Goal: Task Accomplishment & Management: Manage account settings

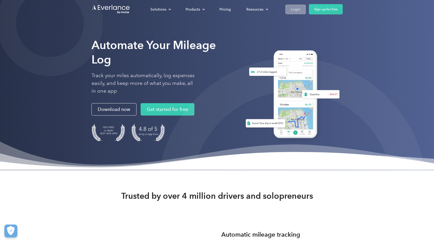
click at [296, 7] on div "Login" at bounding box center [296, 9] width 10 height 6
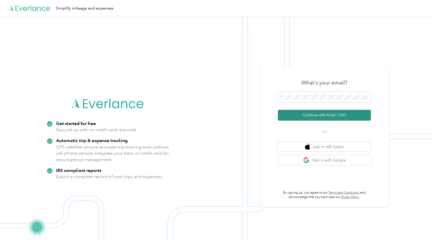
click at [321, 118] on button "Continue with Email / SSO" at bounding box center [324, 115] width 93 height 11
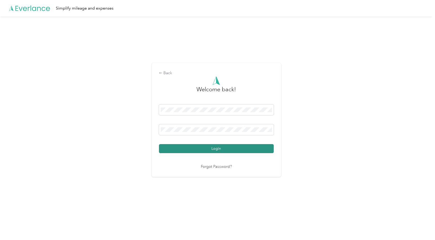
click at [215, 151] on button "Login" at bounding box center [216, 148] width 115 height 9
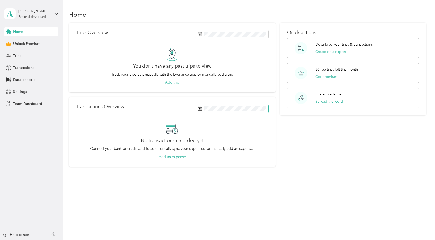
click at [250, 106] on span at bounding box center [232, 108] width 72 height 9
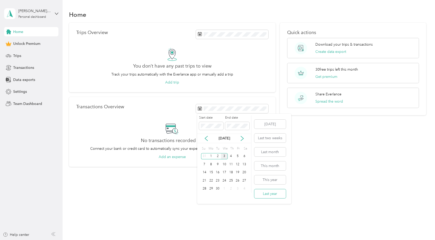
click at [267, 194] on button "Last year" at bounding box center [270, 194] width 32 height 9
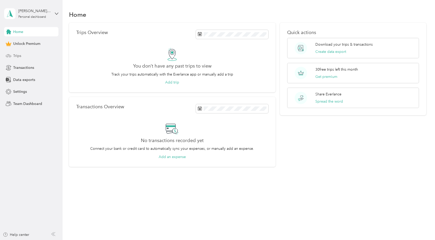
click at [16, 55] on span "Trips" at bounding box center [17, 55] width 8 height 5
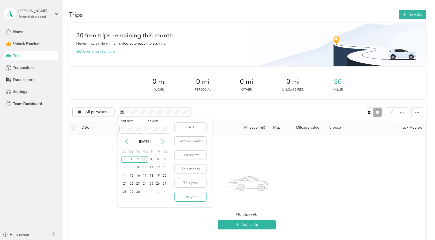
click at [185, 195] on button "Last year" at bounding box center [191, 197] width 32 height 9
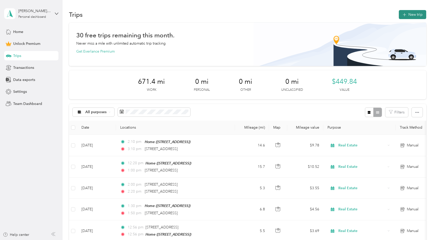
click at [406, 14] on button "New trip" at bounding box center [411, 14] width 27 height 9
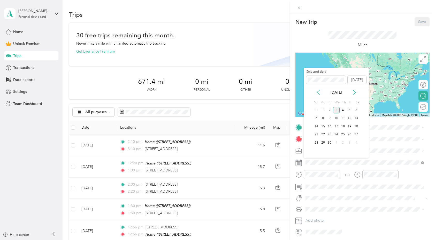
click at [319, 92] on icon at bounding box center [318, 92] width 5 height 5
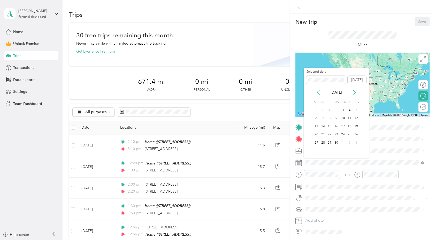
click at [319, 92] on icon at bounding box center [318, 92] width 5 height 5
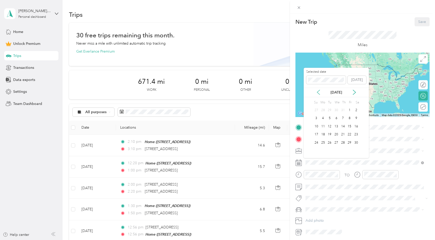
click at [319, 92] on icon at bounding box center [318, 92] width 5 height 5
click at [354, 93] on icon at bounding box center [354, 92] width 3 height 5
click at [319, 93] on icon at bounding box center [318, 92] width 5 height 5
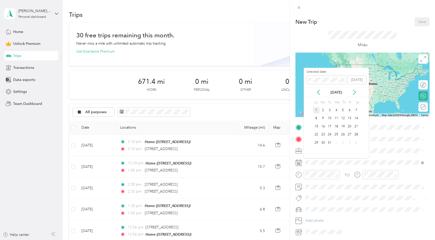
click at [315, 109] on div "1" at bounding box center [316, 110] width 7 height 6
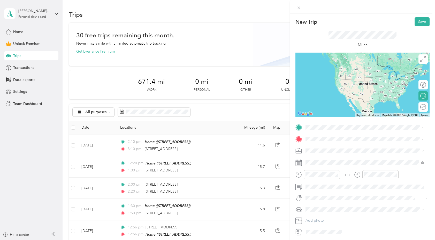
click at [322, 154] on span "[STREET_ADDRESS]" at bounding box center [331, 153] width 33 height 4
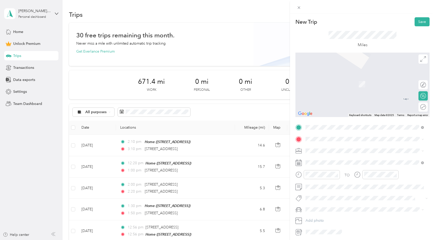
scroll to position [19, 0]
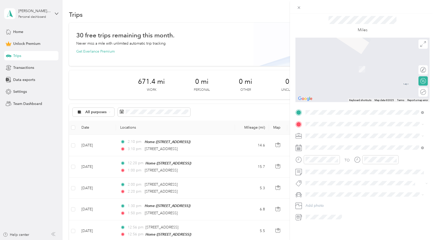
click at [314, 158] on span "Real Estate" at bounding box center [315, 158] width 17 height 4
click at [319, 140] on span "[STREET_ADDRESS][US_STATE]" at bounding box center [341, 138] width 52 height 5
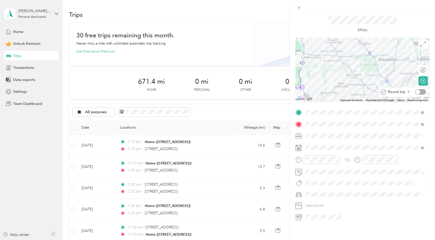
click at [417, 89] on div at bounding box center [420, 91] width 11 height 5
click at [418, 67] on div at bounding box center [420, 69] width 11 height 5
click at [416, 67] on div at bounding box center [420, 69] width 11 height 5
click at [321, 147] on span "Client Meet-up" at bounding box center [322, 148] width 22 height 5
click at [312, 201] on li "New Car" at bounding box center [364, 201] width 122 height 9
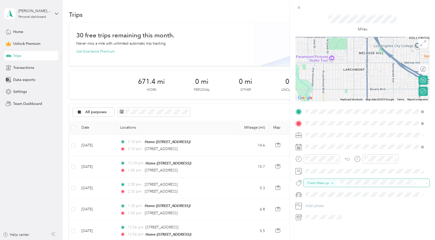
scroll to position [0, 0]
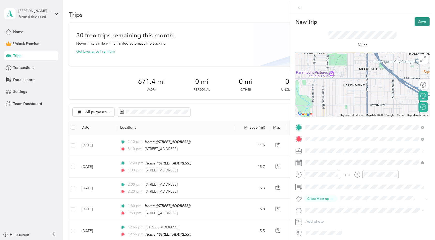
click at [418, 18] on button "Save" at bounding box center [421, 21] width 15 height 9
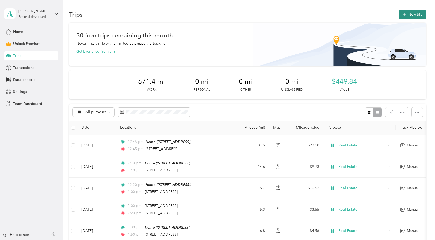
click at [406, 16] on button "New trip" at bounding box center [411, 14] width 27 height 9
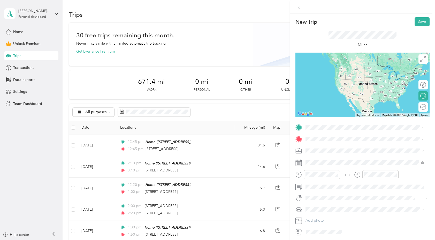
click at [326, 153] on span "[STREET_ADDRESS]" at bounding box center [331, 153] width 33 height 4
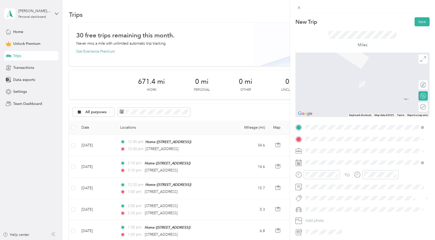
click at [326, 160] on span "[STREET_ADDRESS][PERSON_NAME][US_STATE]" at bounding box center [355, 157] width 80 height 5
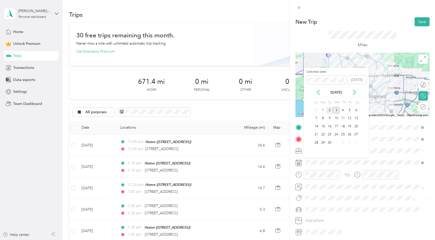
click at [329, 111] on div "2" at bounding box center [329, 110] width 7 height 6
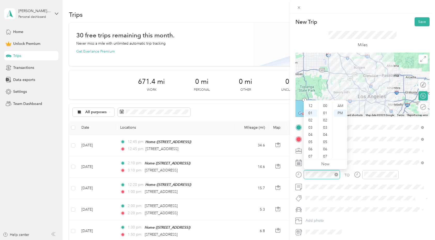
scroll to position [7, 0]
click at [311, 118] on div "03" at bounding box center [310, 120] width 12 height 7
click at [326, 148] on div "30" at bounding box center [325, 148] width 12 height 7
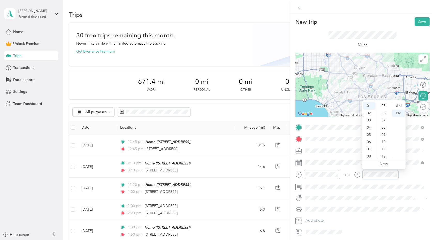
scroll to position [0, 0]
click at [384, 103] on div "00" at bounding box center [384, 106] width 12 height 7
click at [369, 132] on div "05" at bounding box center [369, 134] width 12 height 7
click at [361, 182] on div at bounding box center [376, 176] width 44 height 13
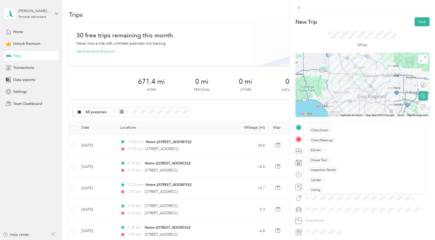
scroll to position [24, 0]
click at [316, 154] on button "Escrow" at bounding box center [315, 152] width 17 height 6
click at [312, 218] on span "New Car" at bounding box center [314, 219] width 14 height 4
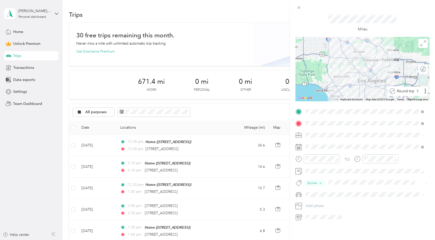
click at [420, 89] on div "Round trip" at bounding box center [410, 91] width 31 height 5
click at [418, 89] on div at bounding box center [420, 91] width 11 height 5
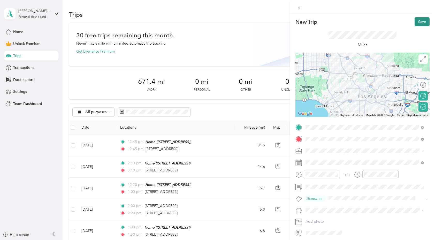
click at [418, 20] on button "Save" at bounding box center [421, 21] width 15 height 9
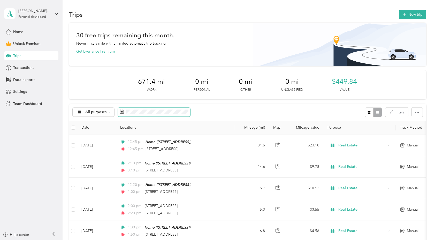
click at [122, 112] on icon at bounding box center [122, 112] width 4 height 4
click at [121, 112] on icon at bounding box center [122, 112] width 4 height 4
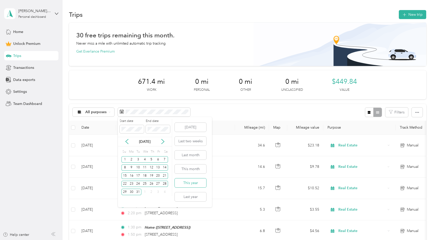
click at [188, 186] on button "This year" at bounding box center [191, 183] width 32 height 9
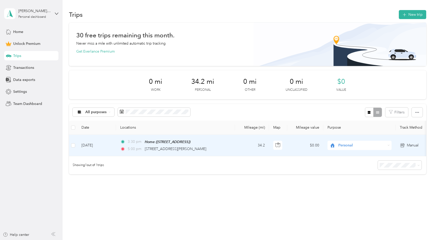
click at [111, 145] on td "[DATE]" at bounding box center [96, 145] width 39 height 21
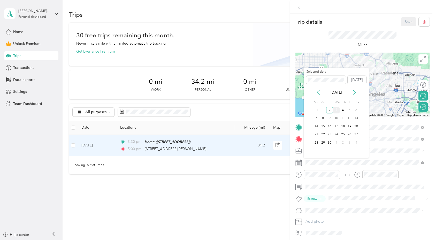
click at [317, 94] on icon at bounding box center [318, 92] width 5 height 5
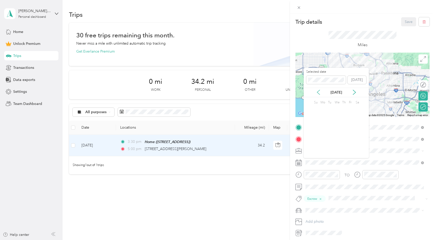
click at [317, 94] on icon at bounding box center [318, 92] width 5 height 5
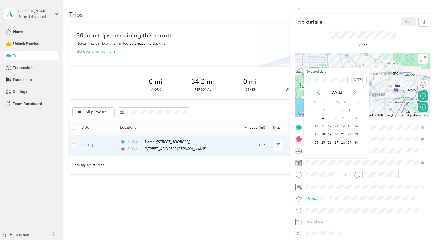
click at [353, 93] on icon at bounding box center [353, 92] width 5 height 5
click at [324, 112] on div "2" at bounding box center [322, 110] width 7 height 6
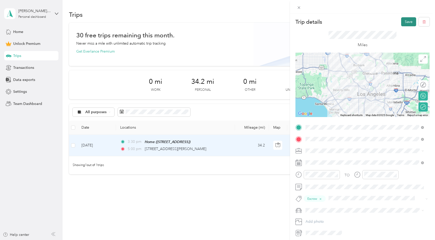
click at [401, 24] on button "Save" at bounding box center [408, 21] width 15 height 9
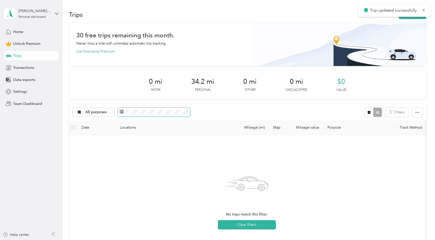
click at [124, 111] on span at bounding box center [154, 112] width 72 height 9
click at [121, 112] on rect at bounding box center [121, 112] width 1 height 1
click at [120, 111] on icon at bounding box center [122, 112] width 4 height 4
click at [125, 155] on div "No trips match this filter. Clear filters" at bounding box center [246, 200] width 347 height 123
click at [122, 112] on rect at bounding box center [122, 112] width 1 height 1
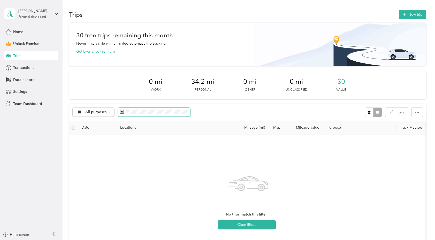
click at [123, 112] on icon at bounding box center [122, 112] width 4 height 4
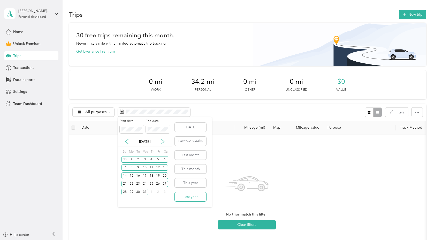
click at [191, 197] on button "Last year" at bounding box center [191, 197] width 32 height 9
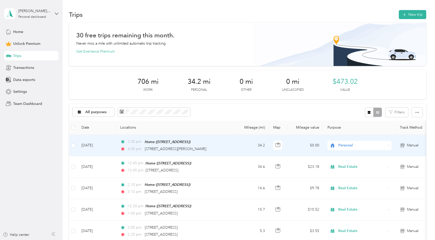
click at [337, 145] on span "Personal" at bounding box center [357, 146] width 56 height 6
click at [340, 171] on span "Real Estate" at bounding box center [364, 172] width 48 height 5
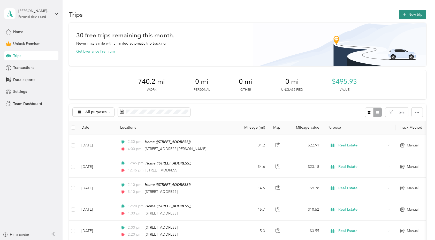
click at [414, 14] on button "New trip" at bounding box center [411, 14] width 27 height 9
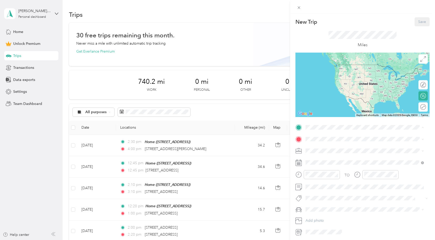
click at [317, 149] on strong "Home" at bounding box center [320, 148] width 10 height 5
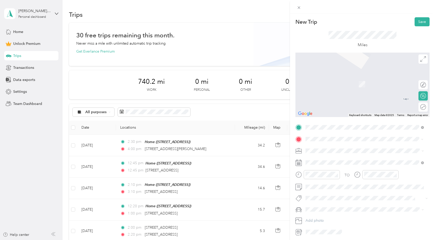
click at [322, 159] on span "[STREET_ADDRESS][PERSON_NAME][US_STATE]" at bounding box center [355, 158] width 80 height 5
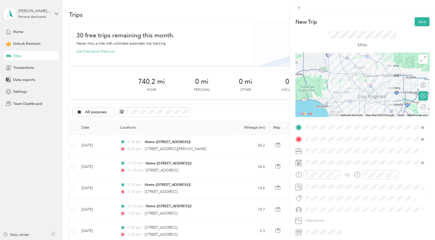
click at [316, 175] on li "Real Estate" at bounding box center [364, 178] width 122 height 9
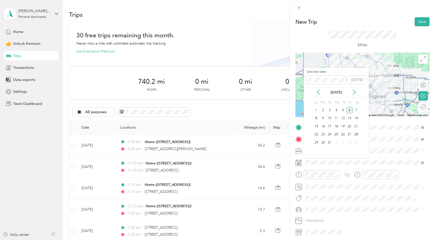
click at [351, 108] on div "6" at bounding box center [349, 110] width 7 height 6
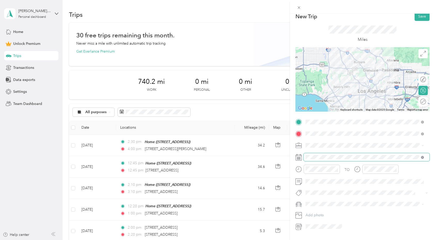
scroll to position [19, 0]
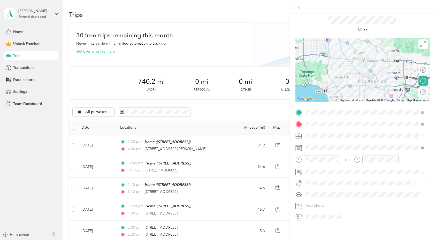
click at [357, 157] on icon at bounding box center [357, 160] width 6 height 6
click at [299, 157] on icon at bounding box center [298, 160] width 6 height 6
click at [337, 158] on icon "close-circle" at bounding box center [336, 160] width 4 height 4
click at [393, 158] on icon "close-circle" at bounding box center [395, 160] width 4 height 4
click at [396, 158] on icon "close-circle" at bounding box center [395, 160] width 4 height 4
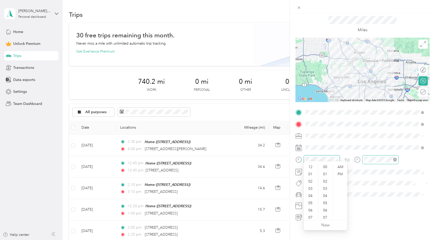
scroll to position [376, 0]
click at [341, 173] on div "PM" at bounding box center [340, 174] width 12 height 7
click at [315, 156] on span "Escrow" at bounding box center [316, 158] width 10 height 5
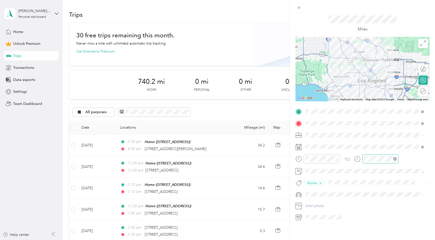
click at [315, 194] on span at bounding box center [366, 195] width 126 height 8
click at [315, 199] on span "New Car" at bounding box center [314, 201] width 14 height 4
click at [417, 89] on div at bounding box center [420, 91] width 10 height 5
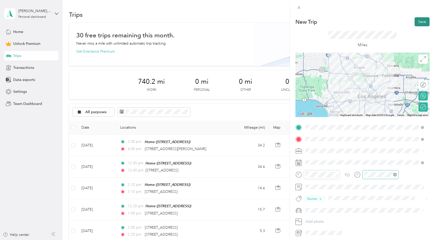
click at [417, 20] on button "Save" at bounding box center [421, 21] width 15 height 9
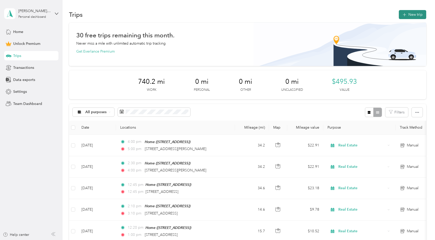
click at [414, 15] on button "New trip" at bounding box center [411, 14] width 27 height 9
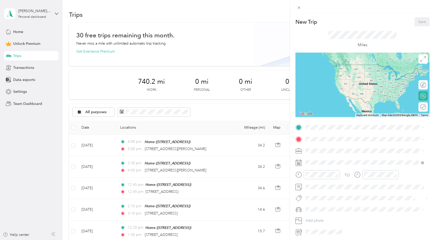
click at [319, 152] on span "[STREET_ADDRESS]" at bounding box center [331, 154] width 33 height 4
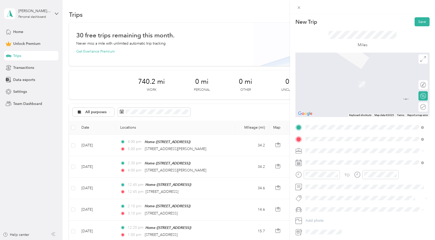
click at [321, 160] on span "[STREET_ADDRESS][PERSON_NAME][US_STATE]" at bounding box center [355, 158] width 80 height 5
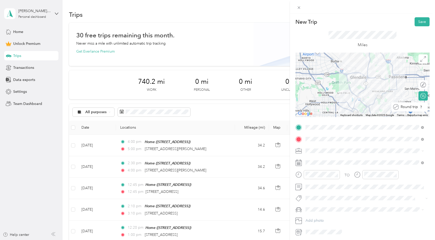
click at [427, 107] on div at bounding box center [427, 106] width 0 height 5
click at [320, 168] on li "Client Meet-up" at bounding box center [364, 167] width 122 height 10
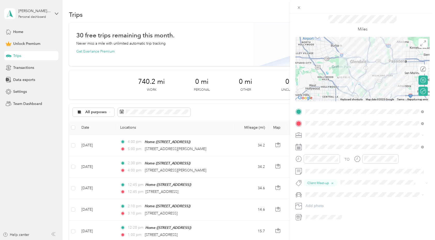
click at [317, 200] on span "New Car" at bounding box center [314, 200] width 14 height 4
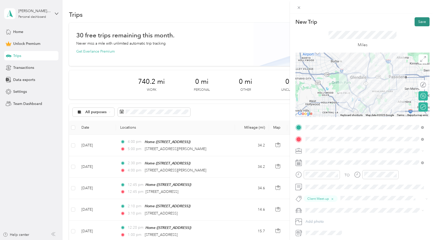
click at [418, 25] on button "Save" at bounding box center [421, 21] width 15 height 9
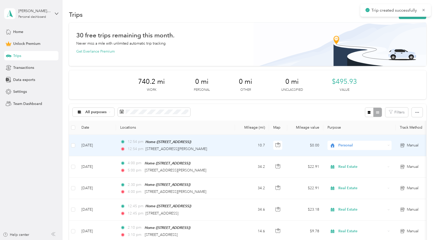
click at [358, 144] on span "Personal" at bounding box center [361, 146] width 47 height 6
click at [349, 170] on li "Real Estate" at bounding box center [359, 173] width 64 height 9
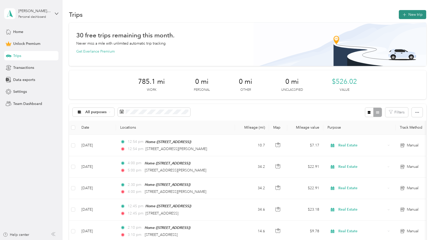
click at [410, 15] on button "New trip" at bounding box center [411, 14] width 27 height 9
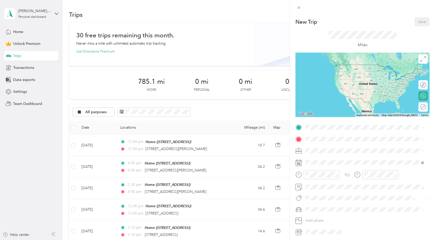
click at [325, 152] on span "[STREET_ADDRESS]" at bounding box center [331, 154] width 33 height 4
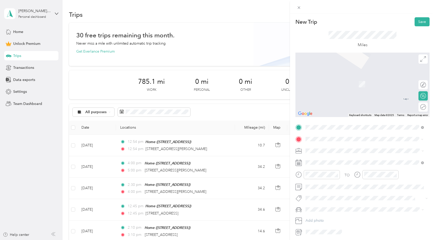
click at [368, 158] on span "67425 Two Bunch [GEOGRAPHIC_DATA][US_STATE], [GEOGRAPHIC_DATA]" at bounding box center [368, 160] width 107 height 9
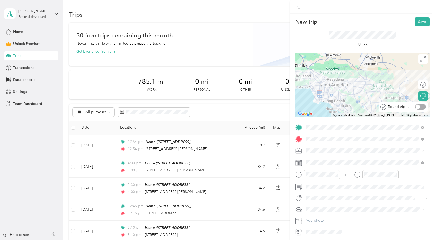
click at [421, 106] on div at bounding box center [420, 106] width 11 height 5
click at [358, 147] on span at bounding box center [366, 151] width 126 height 8
click at [318, 176] on span "Real Estate" at bounding box center [315, 178] width 17 height 4
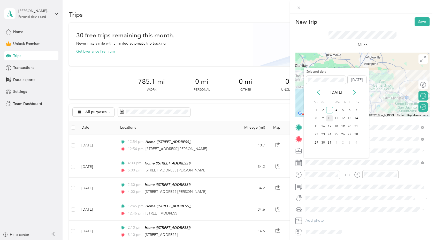
click at [330, 116] on div "10" at bounding box center [329, 118] width 7 height 6
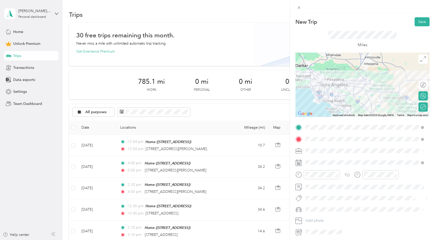
click at [325, 155] on span "Client Event" at bounding box center [319, 157] width 17 height 5
click at [312, 218] on span "New Car" at bounding box center [314, 220] width 14 height 4
click at [419, 20] on button "Save" at bounding box center [421, 21] width 15 height 9
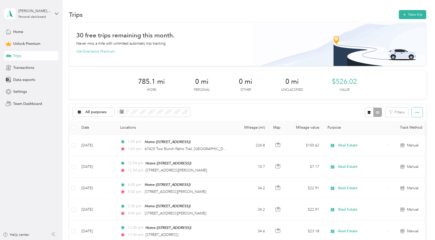
click at [412, 112] on button "button" at bounding box center [416, 113] width 11 height 10
click at [406, 87] on div "785.1 mi Work 0 mi Personal 0 mi Other 0 mi Unclassified $526.02 Value" at bounding box center [247, 85] width 357 height 29
click at [404, 12] on button "New trip" at bounding box center [411, 14] width 27 height 9
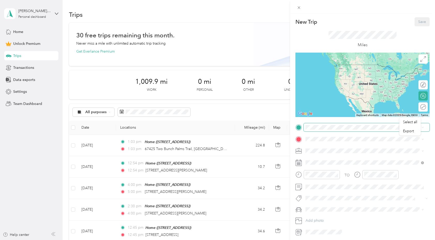
click at [338, 124] on span at bounding box center [366, 127] width 126 height 8
click at [336, 130] on span at bounding box center [366, 127] width 126 height 8
click at [336, 150] on div "[PERSON_NAME][GEOGRAPHIC_DATA][PERSON_NAME], [STREET_ADDRESS][GEOGRAPHIC_DATA],…" at bounding box center [368, 154] width 107 height 16
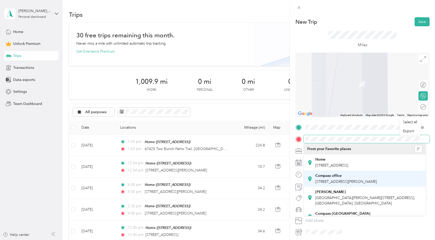
scroll to position [9, 0]
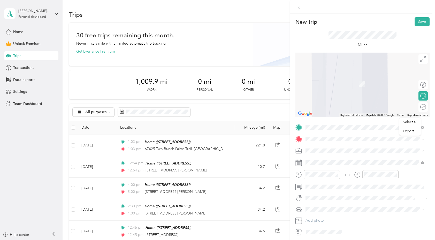
click at [329, 207] on div "Compass [GEOGRAPHIC_DATA] [STREET_ADDRESS][US_STATE]" at bounding box center [342, 208] width 55 height 11
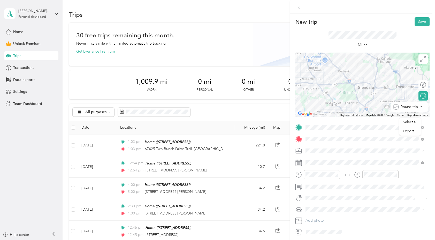
click at [427, 108] on div at bounding box center [427, 106] width 0 height 5
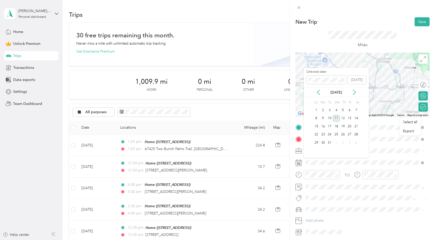
click at [338, 117] on div "11" at bounding box center [336, 118] width 7 height 6
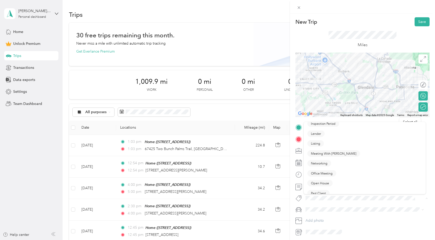
scroll to position [89, 0]
click at [320, 158] on li "Office Meeting" at bounding box center [364, 157] width 122 height 10
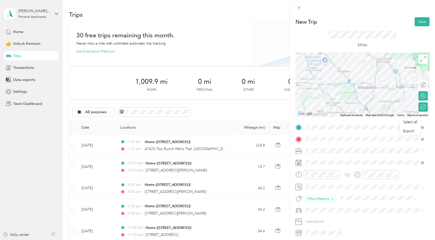
click at [316, 218] on span "New Car" at bounding box center [314, 220] width 14 height 4
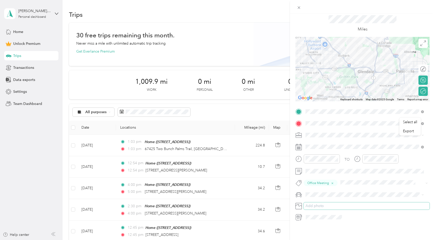
scroll to position [0, 0]
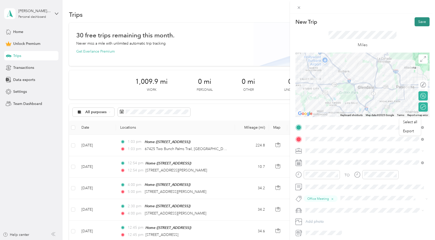
click at [418, 25] on button "Save" at bounding box center [421, 21] width 15 height 9
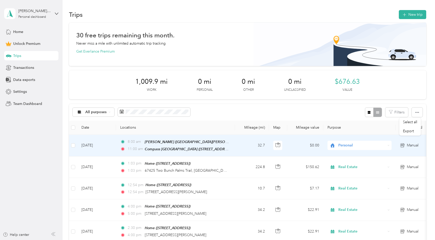
click at [362, 146] on span "Personal" at bounding box center [361, 146] width 47 height 6
click at [353, 174] on span "Real Estate" at bounding box center [364, 173] width 48 height 5
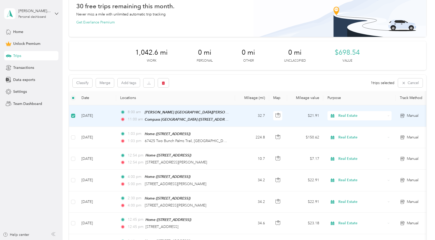
scroll to position [30, 0]
click at [110, 81] on button "Merge" at bounding box center [105, 82] width 18 height 9
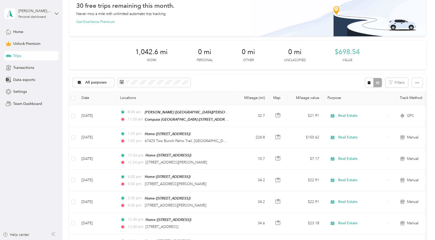
click at [110, 81] on div "All purposes" at bounding box center [94, 82] width 42 height 9
click at [78, 129] on li "Real Estate" at bounding box center [93, 128] width 41 height 9
click at [91, 84] on span "Real Estate" at bounding box center [94, 83] width 19 height 4
click at [90, 90] on span "All purposes" at bounding box center [98, 89] width 26 height 5
click at [20, 92] on span "Settings" at bounding box center [20, 91] width 14 height 5
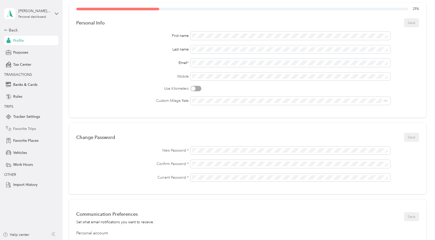
click at [21, 129] on span "Favorite Trips" at bounding box center [24, 128] width 23 height 5
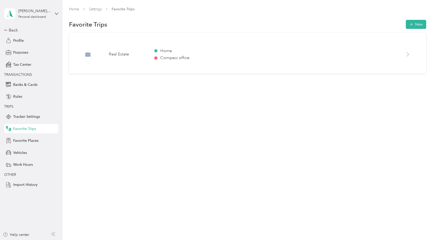
click at [409, 54] on icon at bounding box center [407, 55] width 2 height 4
click at [332, 92] on div "Compass [GEOGRAPHIC_DATA] ([STREET_ADDRESS][US_STATE])" at bounding box center [351, 91] width 140 height 5
click at [405, 22] on button "Save" at bounding box center [408, 24] width 15 height 9
click at [27, 118] on span "Tracker Settings" at bounding box center [26, 116] width 27 height 5
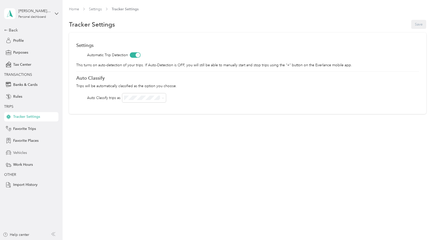
click at [19, 151] on span "Vehicles" at bounding box center [20, 152] width 14 height 5
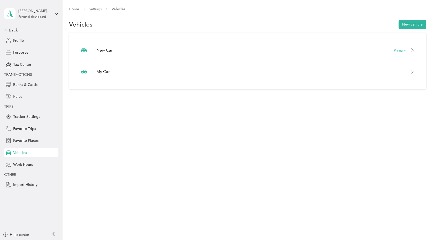
click at [19, 95] on span "Rules" at bounding box center [17, 96] width 9 height 5
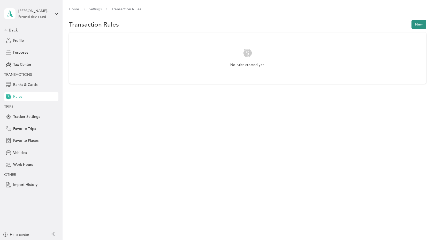
click at [419, 26] on button "New" at bounding box center [418, 24] width 15 height 9
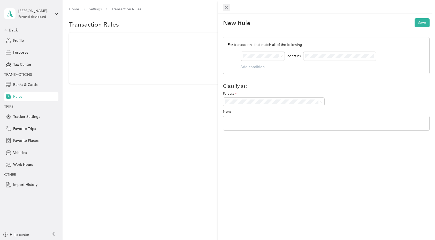
click at [225, 7] on icon at bounding box center [226, 7] width 4 height 4
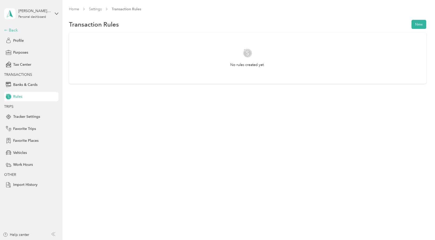
click at [11, 29] on div "Back" at bounding box center [30, 30] width 52 height 6
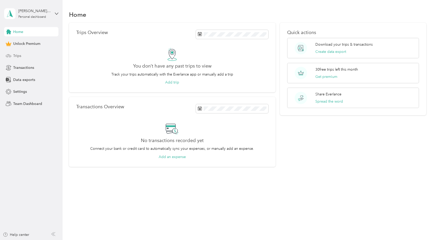
click at [14, 57] on span "Trips" at bounding box center [17, 55] width 8 height 5
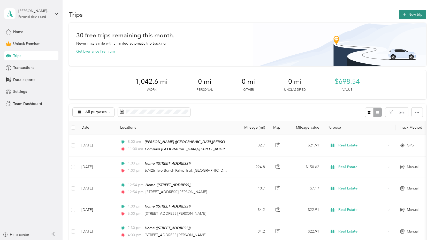
click at [418, 13] on button "New trip" at bounding box center [411, 14] width 27 height 9
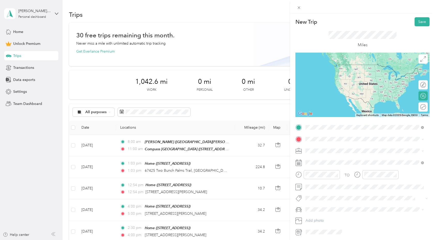
click at [330, 150] on div "Home [STREET_ADDRESS]" at bounding box center [331, 151] width 33 height 11
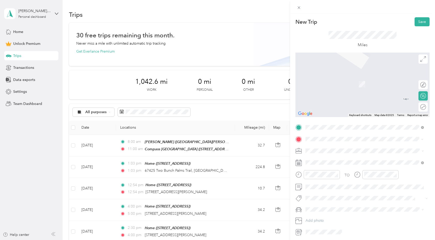
click at [327, 158] on span "[STREET_ADDRESS][US_STATE]" at bounding box center [341, 158] width 52 height 5
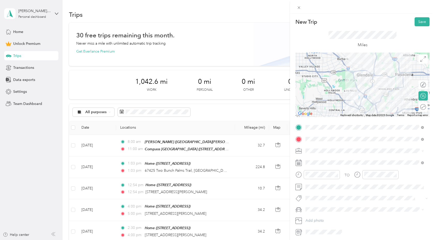
click at [314, 178] on span "Real Estate" at bounding box center [315, 177] width 17 height 4
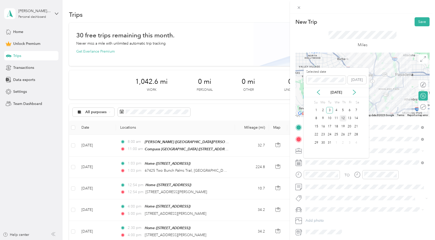
click at [341, 120] on div "12" at bounding box center [342, 118] width 7 height 6
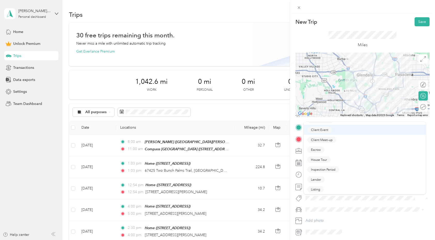
scroll to position [28, 0]
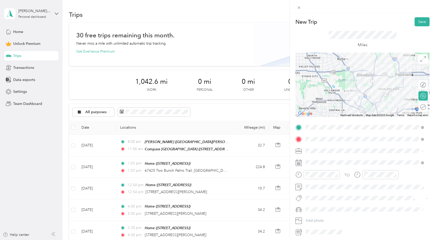
click at [317, 159] on button "House Tour" at bounding box center [318, 158] width 23 height 6
click at [314, 222] on li "New Car" at bounding box center [364, 219] width 122 height 9
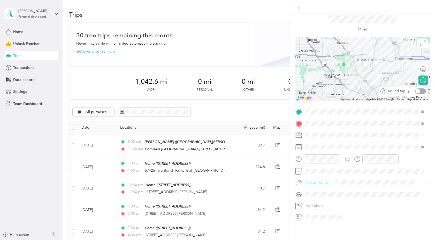
click at [417, 89] on div at bounding box center [420, 91] width 11 height 5
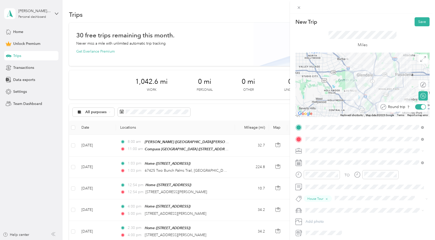
click at [415, 107] on div at bounding box center [420, 106] width 11 height 5
click at [417, 107] on div at bounding box center [420, 106] width 11 height 5
click at [415, 24] on button "Save" at bounding box center [421, 21] width 15 height 9
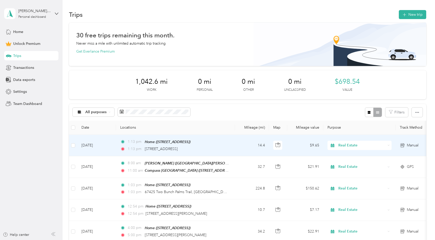
click at [113, 146] on td "[DATE]" at bounding box center [96, 145] width 39 height 21
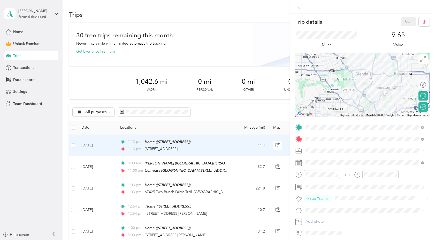
click at [331, 181] on div "[PERSON_NAME]" at bounding box center [368, 180] width 107 height 5
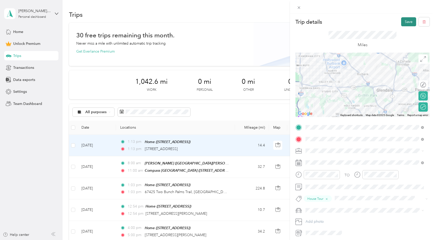
click at [402, 22] on button "Save" at bounding box center [408, 21] width 15 height 9
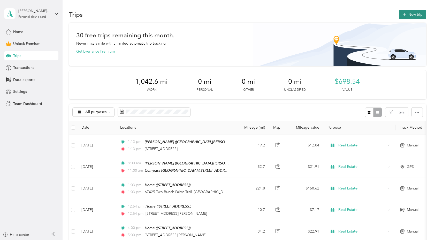
click at [408, 13] on button "New trip" at bounding box center [411, 14] width 27 height 9
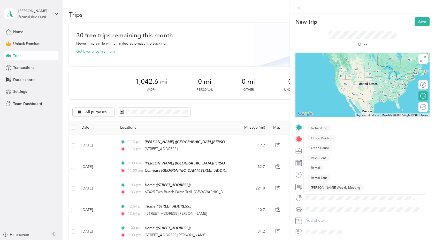
scroll to position [109, 0]
click at [325, 139] on button "Office Meeting" at bounding box center [321, 138] width 29 height 6
click at [314, 213] on span at bounding box center [366, 211] width 126 height 8
click at [313, 220] on span "New Car" at bounding box center [314, 220] width 14 height 4
click at [323, 150] on div "Home [STREET_ADDRESS]" at bounding box center [331, 150] width 33 height 11
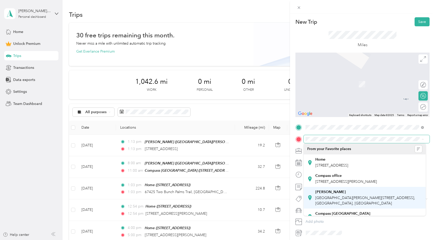
scroll to position [9, 0]
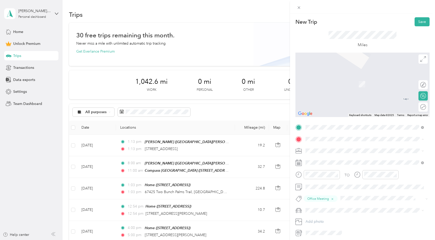
click at [330, 208] on div "Compass [GEOGRAPHIC_DATA] [STREET_ADDRESS][US_STATE]" at bounding box center [342, 208] width 55 height 11
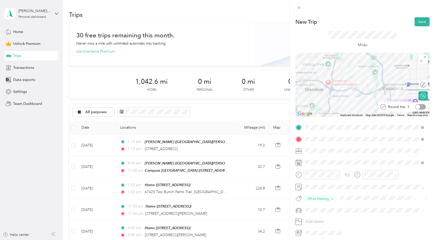
click at [418, 107] on div at bounding box center [420, 106] width 11 height 5
click at [421, 22] on button "Save" at bounding box center [421, 21] width 15 height 9
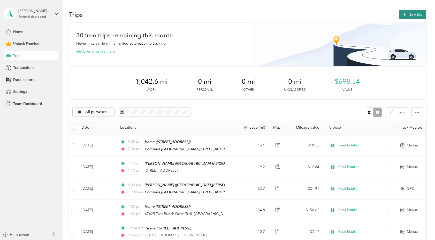
click at [415, 15] on button "New trip" at bounding box center [411, 14] width 27 height 9
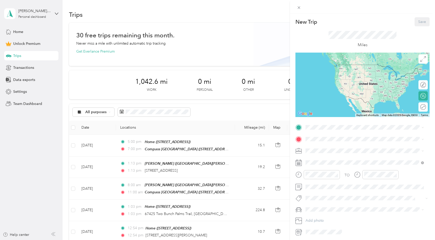
click at [316, 158] on span "Client Event" at bounding box center [319, 156] width 17 height 5
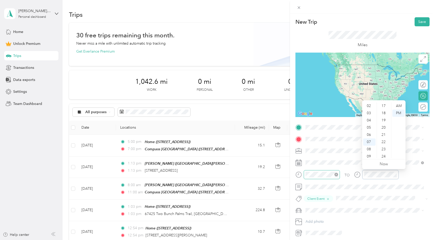
scroll to position [0, 0]
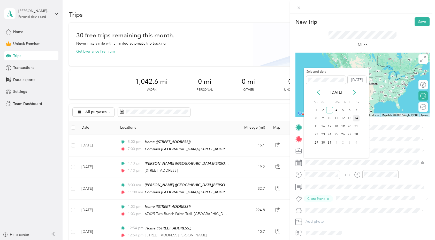
click at [358, 118] on div "14" at bounding box center [356, 118] width 7 height 6
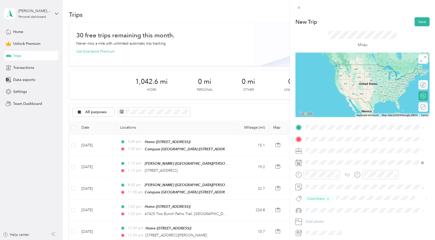
click at [321, 151] on div "Home [STREET_ADDRESS]" at bounding box center [331, 150] width 33 height 11
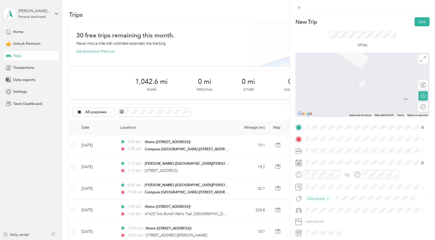
click at [339, 158] on span "[STREET_ADDRESS][US_STATE]" at bounding box center [341, 157] width 52 height 5
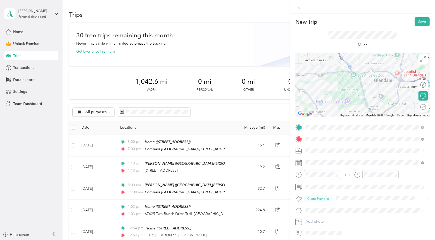
click at [319, 178] on span "Real Estate" at bounding box center [315, 178] width 17 height 4
click at [315, 217] on div "New Car" at bounding box center [364, 219] width 115 height 5
click at [418, 106] on div at bounding box center [420, 106] width 11 height 5
click at [420, 19] on button "Save" at bounding box center [421, 21] width 15 height 9
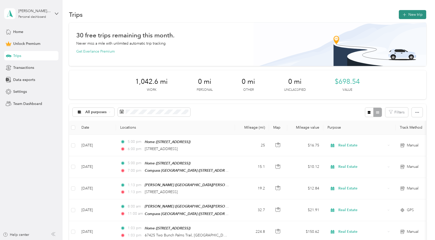
click at [412, 18] on button "New trip" at bounding box center [411, 14] width 27 height 9
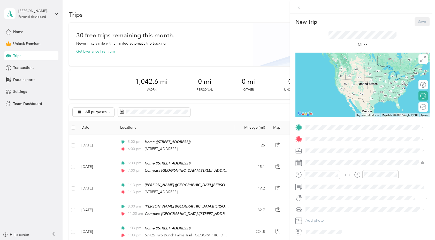
click at [322, 148] on div "Home [STREET_ADDRESS]" at bounding box center [331, 150] width 33 height 11
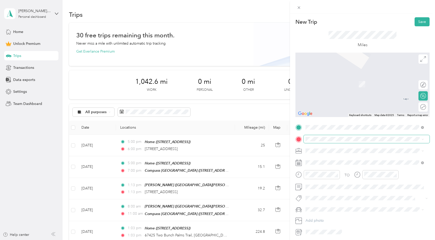
click at [321, 137] on span at bounding box center [366, 139] width 126 height 8
click at [326, 160] on span "[STREET_ADDRESS][US_STATE]" at bounding box center [341, 158] width 52 height 5
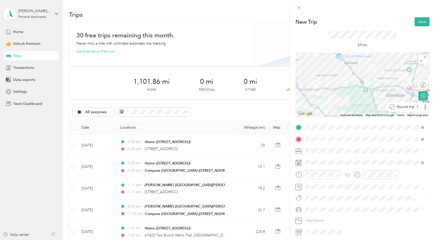
click at [424, 108] on div at bounding box center [425, 106] width 2 height 5
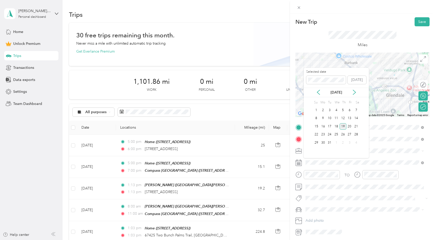
click at [342, 126] on div "19" at bounding box center [342, 126] width 7 height 6
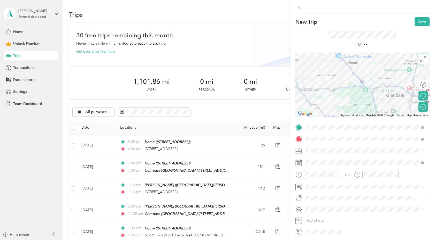
click at [320, 165] on span "Client Meet-up" at bounding box center [322, 167] width 22 height 5
click at [311, 219] on span "New Car" at bounding box center [314, 220] width 14 height 4
click at [314, 199] on span "Client Meet-up" at bounding box center [318, 199] width 22 height 5
click at [317, 151] on span "Networking" at bounding box center [319, 150] width 17 height 5
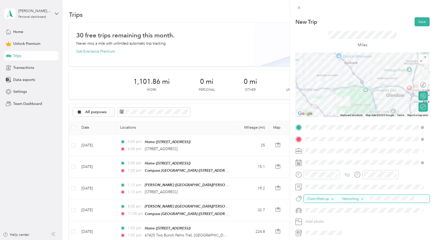
click at [332, 199] on icon "button" at bounding box center [332, 199] width 2 height 2
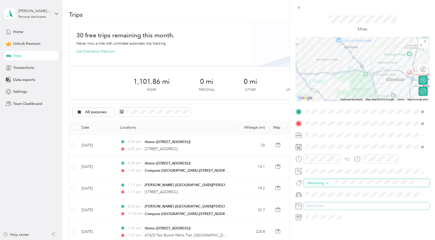
scroll to position [0, 0]
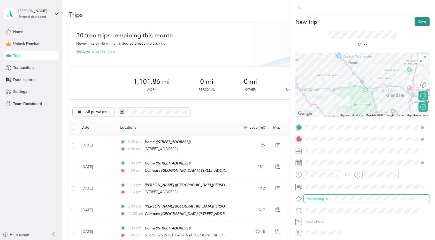
click at [414, 20] on button "Save" at bounding box center [421, 21] width 15 height 9
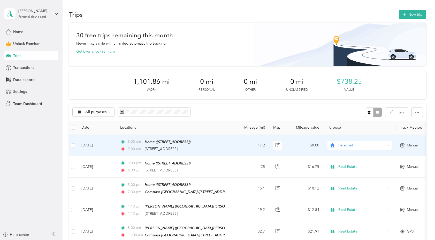
click at [340, 146] on span "Personal" at bounding box center [361, 146] width 47 height 6
click at [340, 173] on span "Real Estate" at bounding box center [364, 172] width 48 height 5
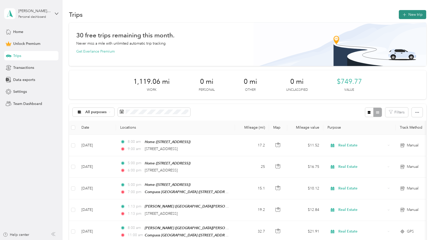
click at [416, 14] on button "New trip" at bounding box center [411, 14] width 27 height 9
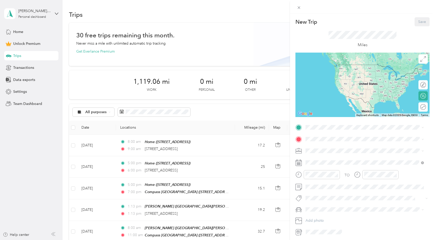
click at [319, 145] on div "Home [STREET_ADDRESS]" at bounding box center [364, 151] width 115 height 13
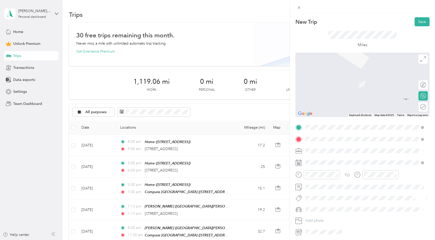
click at [321, 160] on span "[STREET_ADDRESS][PERSON_NAME][US_STATE]" at bounding box center [355, 158] width 80 height 5
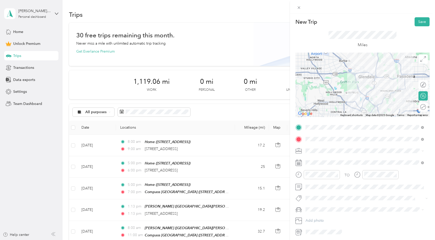
click at [426, 107] on div "Round trip" at bounding box center [426, 106] width 0 height 5
click at [417, 106] on div at bounding box center [420, 106] width 11 height 5
click at [315, 201] on span at bounding box center [366, 198] width 126 height 7
click at [319, 158] on button "Client Event" at bounding box center [319, 157] width 25 height 6
click at [369, 219] on button "Add photo" at bounding box center [366, 221] width 126 height 7
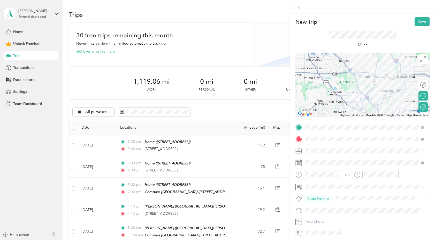
click at [311, 220] on span "New Car" at bounding box center [314, 218] width 14 height 4
click at [421, 21] on button "Save" at bounding box center [421, 21] width 15 height 9
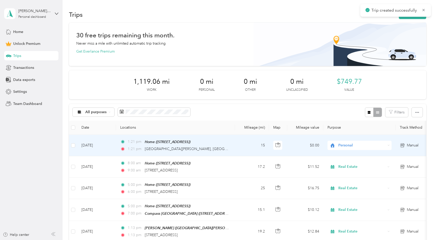
click at [350, 144] on span "Personal" at bounding box center [361, 146] width 47 height 6
click at [347, 172] on span "Real Estate" at bounding box center [364, 172] width 48 height 5
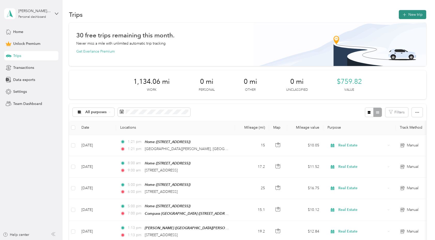
click at [409, 16] on button "New trip" at bounding box center [411, 14] width 27 height 9
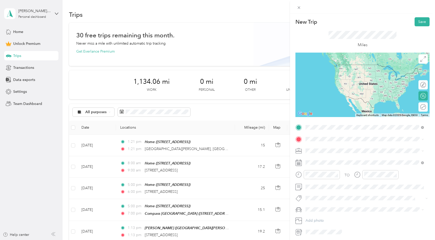
click at [319, 155] on div "Home [STREET_ADDRESS]" at bounding box center [364, 151] width 115 height 13
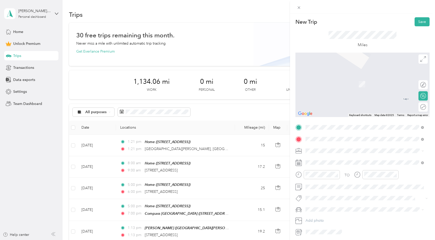
click at [329, 157] on span "[STREET_ADDRESS][PERSON_NAME][US_STATE]" at bounding box center [355, 158] width 80 height 5
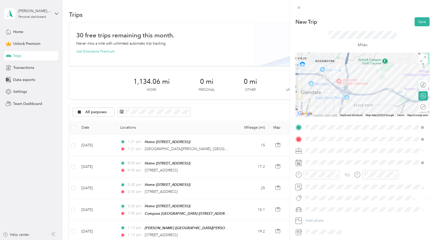
click at [318, 178] on span "Real Estate" at bounding box center [315, 177] width 17 height 4
click at [327, 176] on div "Real Estate" at bounding box center [361, 177] width 109 height 5
click at [315, 187] on span "House Tour" at bounding box center [319, 185] width 16 height 5
click at [314, 218] on span "New Car" at bounding box center [314, 219] width 14 height 4
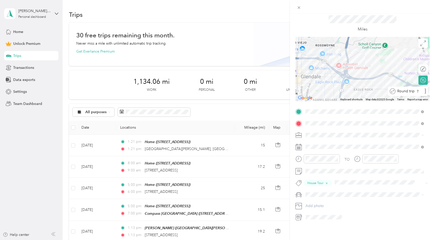
click at [419, 89] on div "Round trip" at bounding box center [410, 91] width 30 height 5
click at [417, 89] on div at bounding box center [420, 91] width 11 height 5
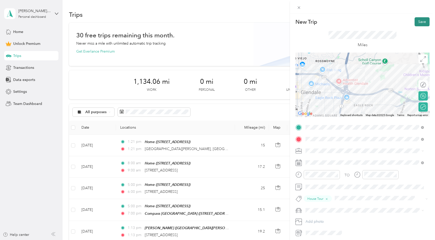
click at [415, 22] on button "Save" at bounding box center [421, 21] width 15 height 9
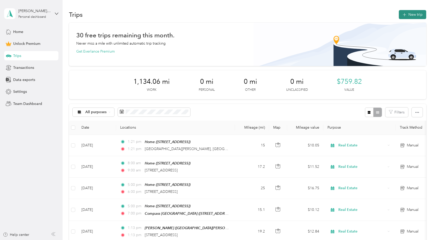
click at [412, 16] on button "New trip" at bounding box center [411, 14] width 27 height 9
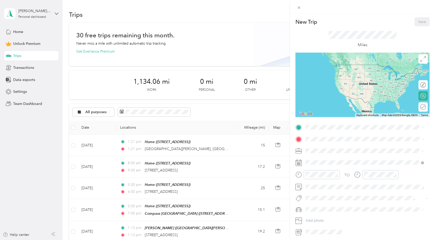
click at [317, 150] on div "Home [STREET_ADDRESS]" at bounding box center [331, 151] width 33 height 11
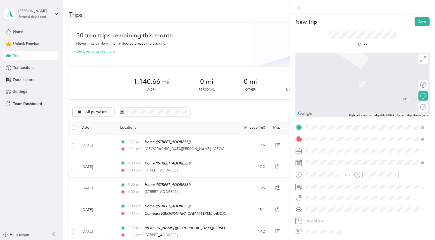
click at [320, 159] on span "[STREET_ADDRESS][US_STATE]" at bounding box center [341, 158] width 52 height 5
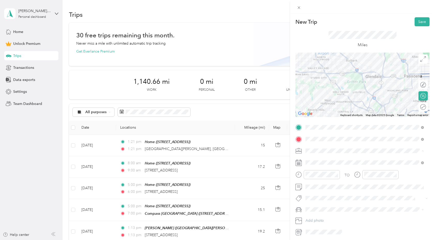
click at [319, 178] on span "Real Estate" at bounding box center [315, 178] width 17 height 4
click at [384, 160] on span at bounding box center [366, 163] width 126 height 8
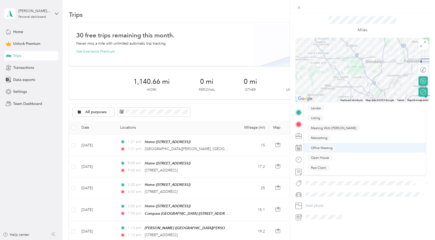
scroll to position [80, 0]
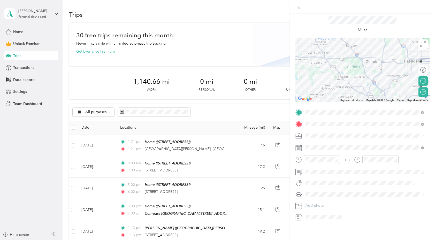
click at [317, 140] on li "Networking" at bounding box center [364, 138] width 122 height 10
click at [313, 199] on span "New Car" at bounding box center [314, 201] width 14 height 4
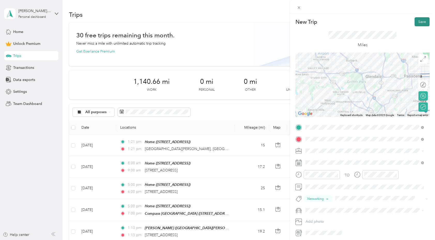
click at [418, 23] on button "Save" at bounding box center [421, 21] width 15 height 9
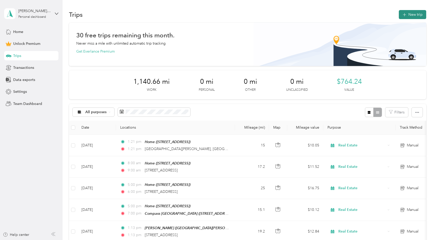
click at [408, 13] on button "New trip" at bounding box center [411, 14] width 27 height 9
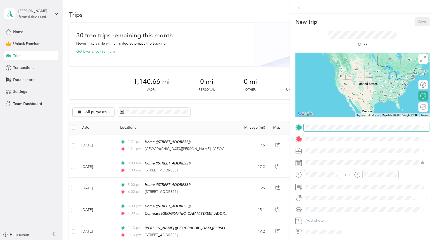
click at [321, 130] on span at bounding box center [366, 127] width 126 height 8
click at [326, 150] on div "Home [STREET_ADDRESS]" at bounding box center [331, 151] width 33 height 11
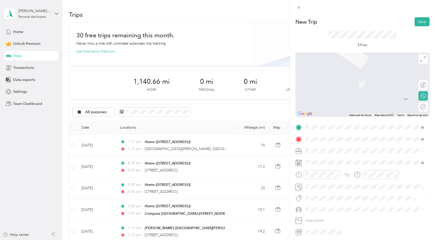
click at [319, 158] on span "[STREET_ADDRESS][PERSON_NAME][US_STATE]" at bounding box center [355, 158] width 80 height 5
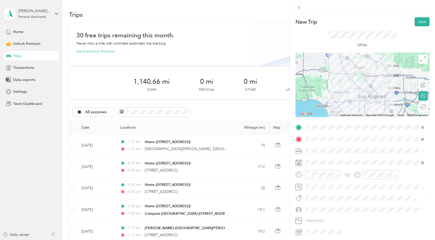
click at [314, 179] on li "Real Estate" at bounding box center [364, 177] width 122 height 9
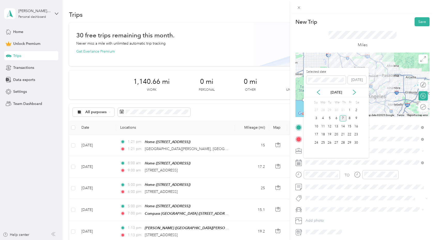
click at [342, 119] on div "7" at bounding box center [342, 118] width 7 height 6
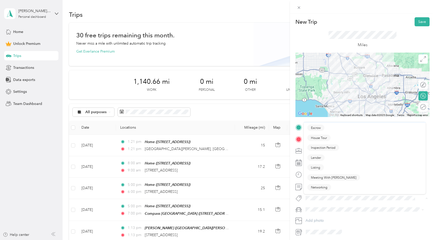
scroll to position [50, 0]
click at [317, 147] on span "Inspection Period" at bounding box center [323, 147] width 25 height 5
click at [312, 220] on div "New Car" at bounding box center [364, 219] width 115 height 5
click at [418, 108] on div "Round trip" at bounding box center [414, 106] width 24 height 5
click at [417, 108] on div at bounding box center [420, 106] width 11 height 5
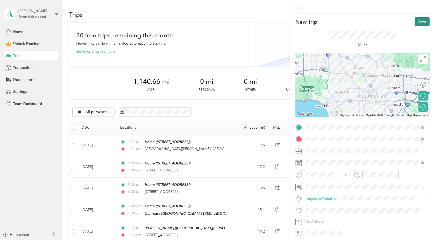
click at [417, 21] on button "Save" at bounding box center [421, 21] width 15 height 9
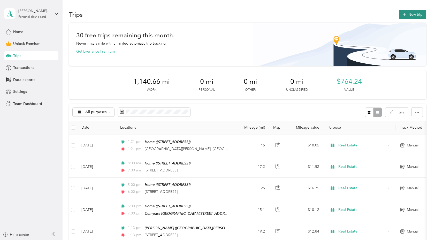
click at [417, 15] on button "New trip" at bounding box center [411, 14] width 27 height 9
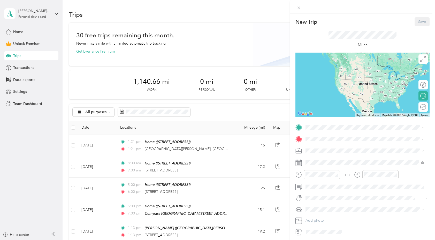
click at [325, 156] on div "Home [STREET_ADDRESS]" at bounding box center [364, 151] width 115 height 13
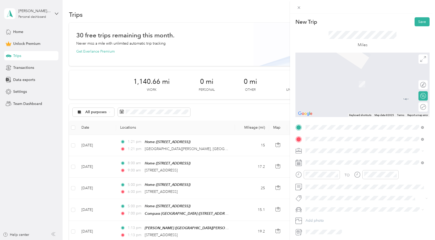
click at [321, 160] on span "[STREET_ADDRESS][US_STATE]" at bounding box center [341, 158] width 52 height 5
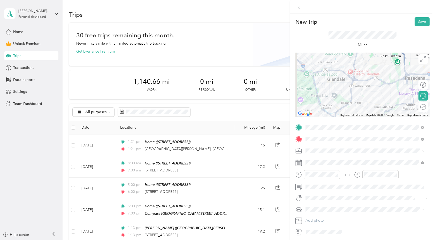
click at [327, 176] on div "Real Estate" at bounding box center [364, 178] width 115 height 5
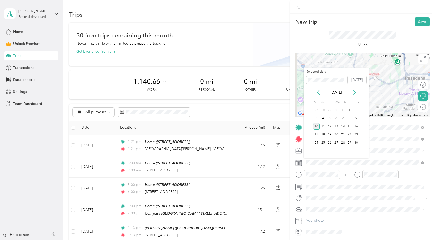
click at [317, 126] on div "10" at bounding box center [316, 126] width 7 height 6
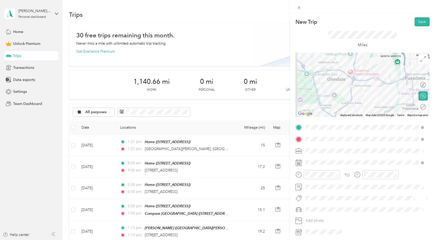
click at [315, 186] on span "House Tour" at bounding box center [319, 186] width 16 height 5
click at [311, 217] on div "New Car" at bounding box center [364, 219] width 115 height 5
click at [420, 104] on div "Round trip" at bounding box center [403, 107] width 49 height 9
click at [419, 106] on div at bounding box center [420, 106] width 11 height 5
click at [417, 23] on button "Save" at bounding box center [421, 21] width 15 height 9
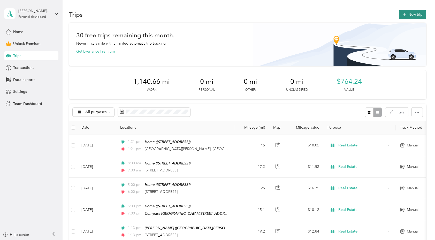
click at [414, 15] on button "New trip" at bounding box center [411, 14] width 27 height 9
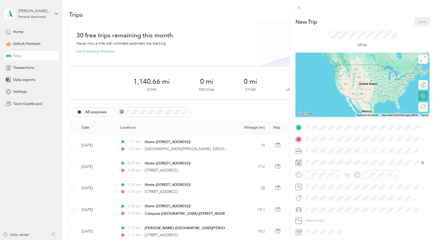
click at [326, 152] on span "[STREET_ADDRESS]" at bounding box center [331, 154] width 33 height 4
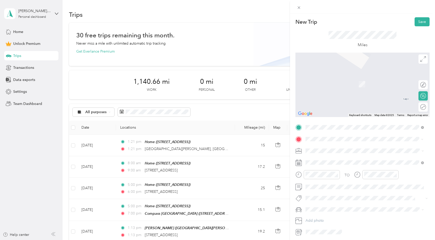
click at [330, 160] on span "[STREET_ADDRESS][PERSON_NAME][US_STATE]" at bounding box center [355, 158] width 80 height 5
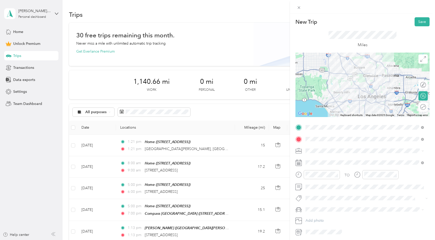
click at [319, 175] on div "Real Estate" at bounding box center [364, 176] width 115 height 5
click at [318, 166] on span at bounding box center [366, 163] width 126 height 8
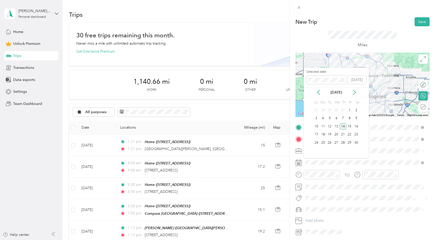
click at [344, 126] on div "14" at bounding box center [342, 126] width 7 height 6
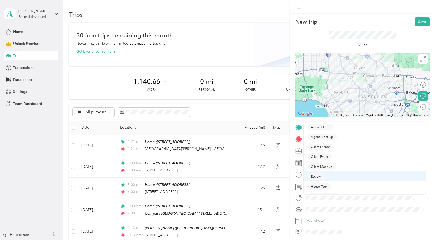
click at [316, 174] on button "Escrow" at bounding box center [315, 177] width 17 height 6
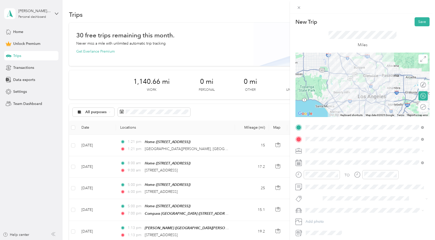
scroll to position [0, 0]
click at [312, 201] on span "Escrow" at bounding box center [312, 199] width 10 height 5
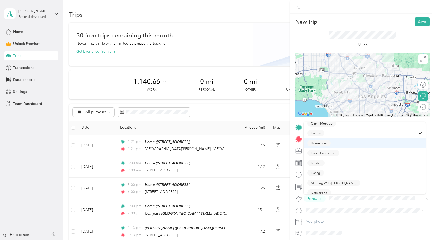
scroll to position [46, 0]
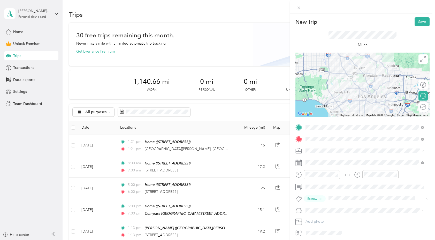
click at [318, 151] on span "Inspection Period" at bounding box center [323, 151] width 25 height 5
click at [320, 198] on icon "button" at bounding box center [319, 199] width 3 height 3
click at [317, 218] on span "New Car" at bounding box center [314, 220] width 14 height 4
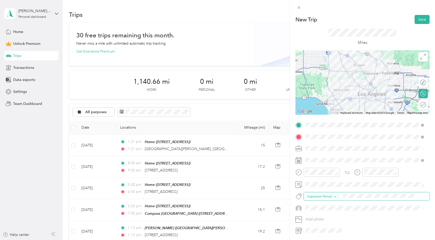
scroll to position [0, 0]
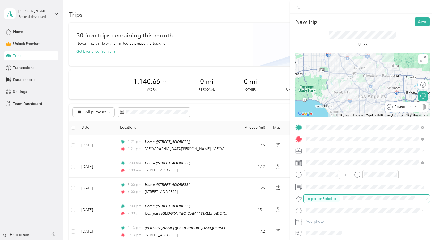
click at [420, 107] on div "Round trip" at bounding box center [408, 106] width 33 height 5
click at [419, 106] on div at bounding box center [420, 106] width 11 height 5
click at [416, 23] on button "Save" at bounding box center [421, 21] width 15 height 9
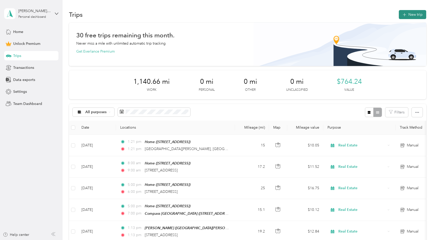
click at [416, 14] on button "New trip" at bounding box center [411, 14] width 27 height 9
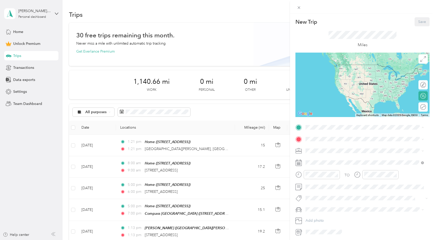
click at [317, 153] on span "[STREET_ADDRESS]" at bounding box center [331, 154] width 33 height 4
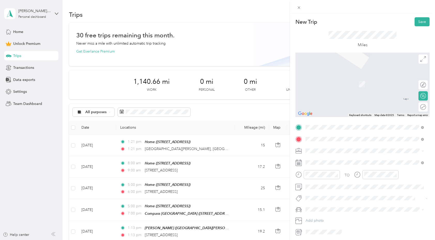
click at [319, 156] on span "[STREET_ADDRESS][US_STATE]" at bounding box center [341, 158] width 52 height 5
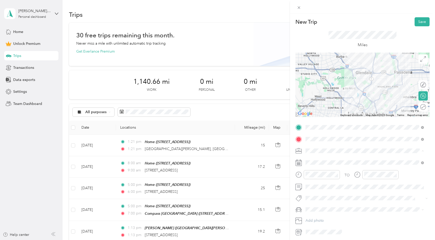
click at [322, 178] on span "Real Estate" at bounding box center [315, 178] width 17 height 4
click at [417, 106] on div "Round trip" at bounding box center [418, 106] width 15 height 5
click at [418, 105] on div at bounding box center [420, 106] width 11 height 5
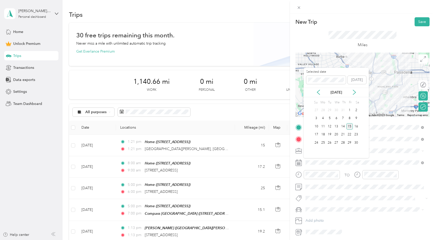
click at [349, 127] on div "15" at bounding box center [349, 126] width 7 height 6
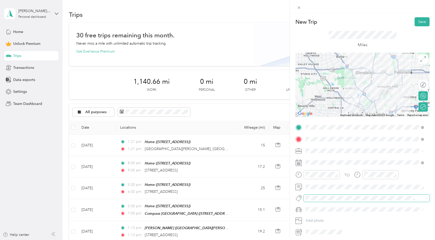
click at [314, 196] on span at bounding box center [361, 198] width 117 height 5
click at [313, 189] on li "House Tour" at bounding box center [364, 187] width 122 height 10
click at [313, 220] on span "New Car" at bounding box center [314, 220] width 14 height 4
click at [417, 23] on button "Save" at bounding box center [421, 21] width 15 height 9
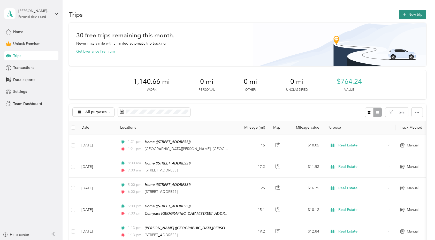
click at [416, 17] on button "New trip" at bounding box center [411, 14] width 27 height 9
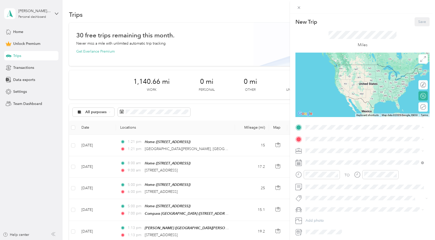
click at [319, 148] on strong "Home" at bounding box center [320, 148] width 10 height 5
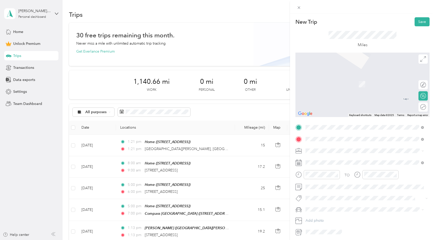
click at [325, 157] on span "[STREET_ADDRESS][US_STATE]" at bounding box center [341, 158] width 52 height 5
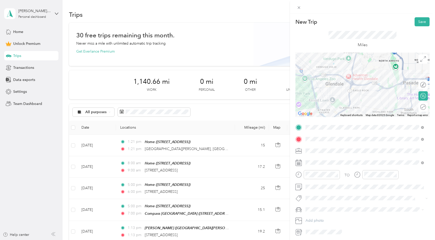
click at [316, 177] on span "Real Estate" at bounding box center [315, 178] width 17 height 4
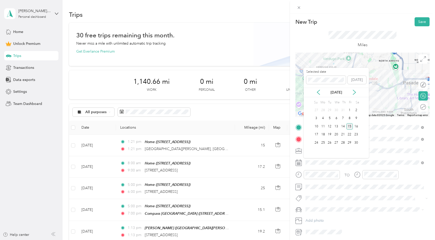
click at [349, 127] on div "15" at bounding box center [349, 126] width 7 height 6
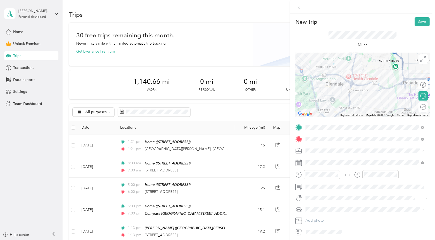
click at [307, 202] on div "TO Add photo" at bounding box center [362, 179] width 134 height 113
click at [315, 179] on li "Escrow" at bounding box center [364, 177] width 122 height 10
click at [316, 217] on span "New Car" at bounding box center [314, 219] width 14 height 4
click at [420, 108] on div "Round trip" at bounding box center [422, 106] width 5 height 5
click at [417, 106] on div at bounding box center [420, 106] width 11 height 5
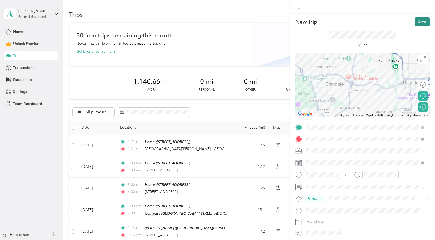
click at [418, 20] on button "Save" at bounding box center [421, 21] width 15 height 9
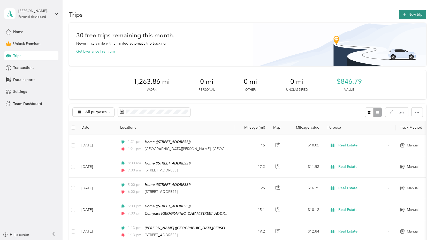
click at [413, 14] on button "New trip" at bounding box center [411, 14] width 27 height 9
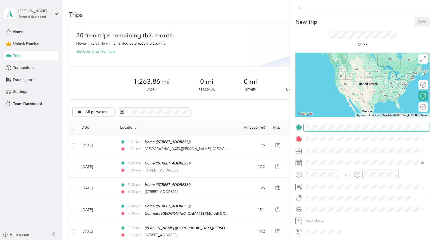
click at [340, 125] on span at bounding box center [366, 127] width 126 height 8
click at [336, 154] on span "[STREET_ADDRESS]" at bounding box center [331, 154] width 33 height 4
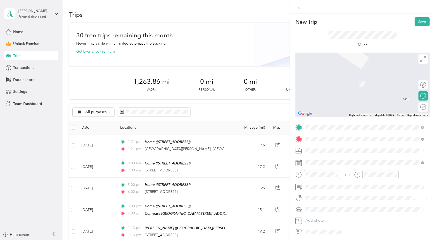
click at [339, 159] on span "[STREET_ADDRESS][PERSON_NAME][US_STATE]" at bounding box center [355, 158] width 80 height 5
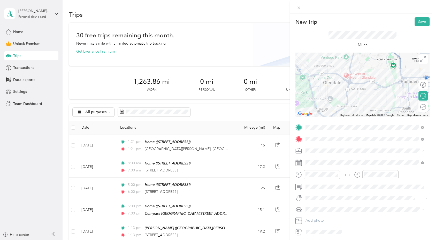
click at [316, 176] on span "Real Estate" at bounding box center [315, 178] width 17 height 4
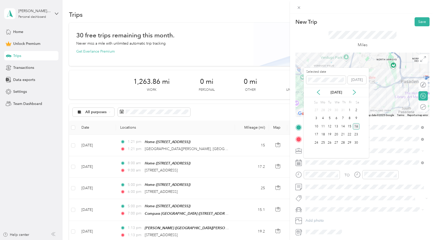
click at [356, 125] on div "16" at bounding box center [356, 126] width 7 height 6
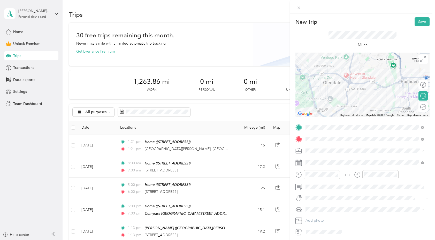
click at [320, 189] on li "House Tour" at bounding box center [364, 187] width 122 height 10
click at [316, 219] on span "New Car" at bounding box center [314, 219] width 14 height 4
click at [431, 106] on div at bounding box center [431, 106] width 0 height 5
click at [419, 22] on button "Save" at bounding box center [421, 21] width 15 height 9
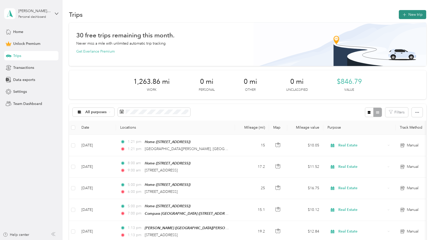
click at [407, 16] on button "New trip" at bounding box center [411, 14] width 27 height 9
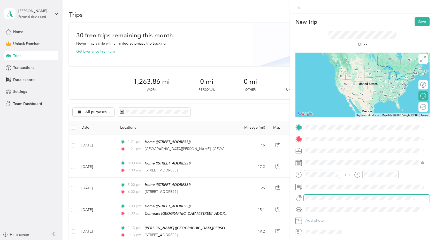
click at [321, 201] on span at bounding box center [361, 198] width 117 height 5
click at [318, 187] on span "House Tour" at bounding box center [319, 186] width 16 height 5
click at [310, 221] on span "New Car" at bounding box center [314, 220] width 14 height 4
click at [315, 178] on span "Real Estate" at bounding box center [315, 178] width 17 height 4
click at [318, 149] on div "Home [STREET_ADDRESS]" at bounding box center [331, 151] width 33 height 11
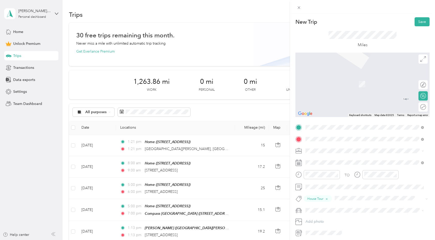
click at [318, 160] on span "[STREET_ADDRESS][US_STATE]" at bounding box center [341, 158] width 52 height 5
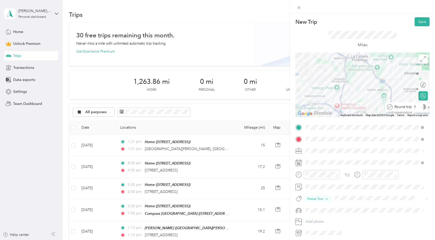
click at [421, 106] on div at bounding box center [423, 106] width 4 height 5
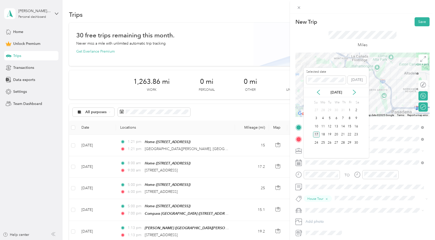
click at [316, 133] on div "17" at bounding box center [316, 135] width 7 height 6
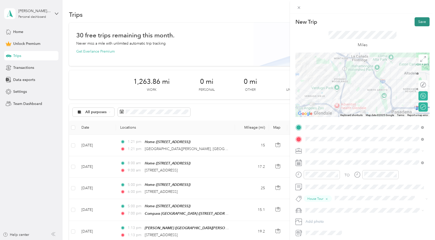
click at [419, 21] on button "Save" at bounding box center [421, 21] width 15 height 9
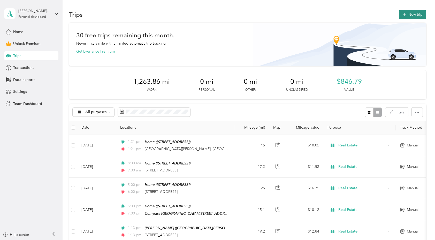
click at [417, 15] on button "New trip" at bounding box center [411, 14] width 27 height 9
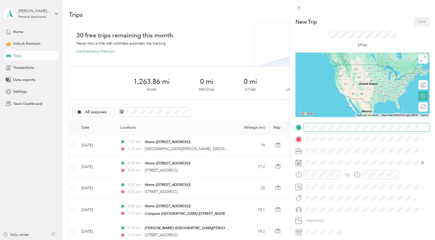
click at [326, 125] on span at bounding box center [366, 127] width 126 height 8
click at [324, 150] on div "Home [STREET_ADDRESS]" at bounding box center [331, 151] width 33 height 11
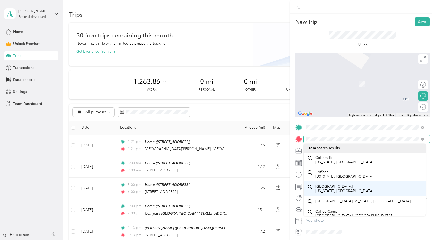
scroll to position [9, 0]
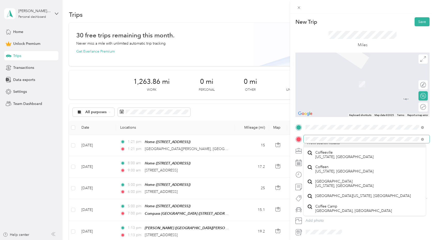
click at [326, 137] on span at bounding box center [366, 139] width 126 height 8
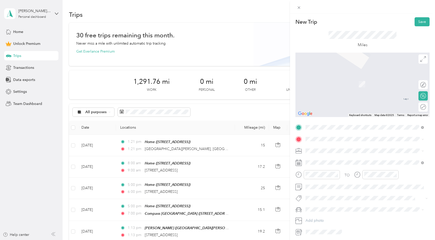
click at [426, 108] on div "Round trip" at bounding box center [426, 106] width 0 height 5
click at [417, 108] on div "Round trip" at bounding box center [406, 106] width 40 height 5
click at [417, 107] on div "Round trip" at bounding box center [406, 106] width 40 height 5
click at [414, 107] on div "Round trip" at bounding box center [406, 106] width 40 height 5
click at [323, 160] on span "[STREET_ADDRESS][US_STATE]" at bounding box center [341, 158] width 52 height 5
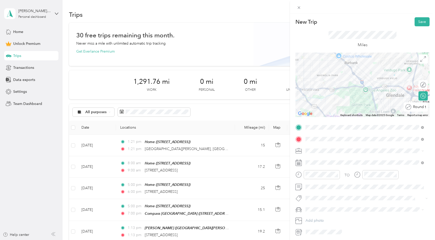
click at [434, 108] on div at bounding box center [440, 106] width 0 height 5
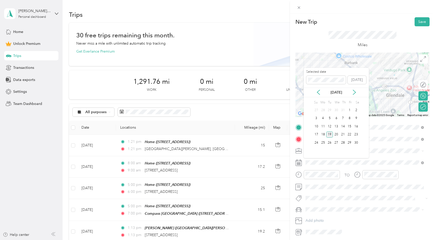
click at [328, 135] on div "19" at bounding box center [329, 135] width 7 height 6
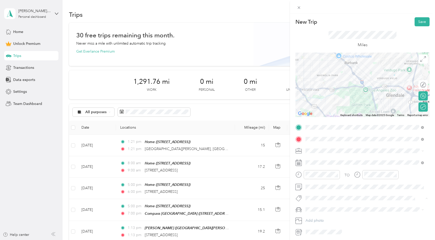
click at [318, 137] on span "Agent Meet-up" at bounding box center [322, 137] width 22 height 5
click at [313, 219] on span "New Car" at bounding box center [314, 220] width 14 height 4
click at [314, 177] on span "Real Estate" at bounding box center [315, 178] width 17 height 4
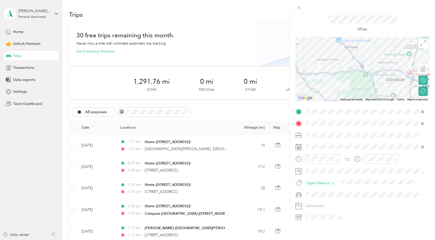
scroll to position [0, 0]
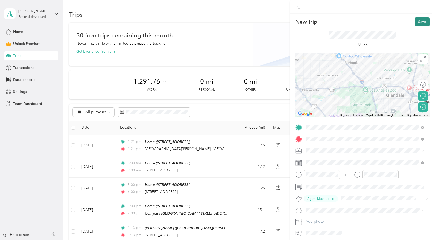
click at [416, 22] on button "Save" at bounding box center [421, 21] width 15 height 9
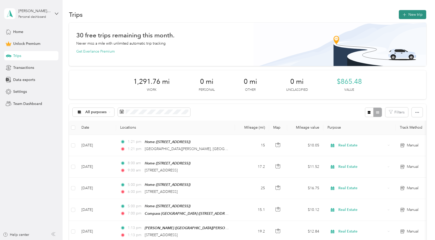
click at [413, 14] on button "New trip" at bounding box center [411, 14] width 27 height 9
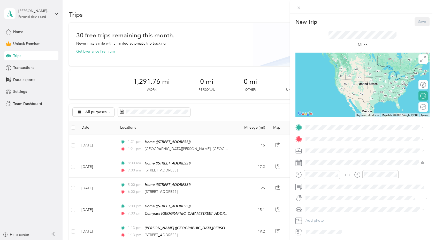
click at [325, 149] on div "Home" at bounding box center [331, 148] width 33 height 5
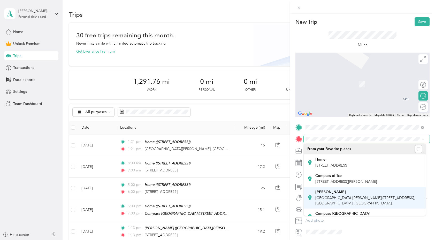
scroll to position [9, 0]
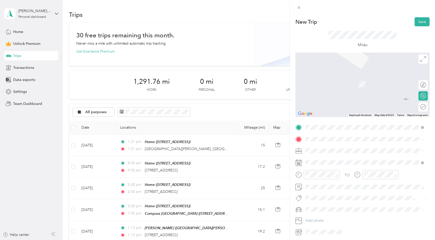
click at [323, 203] on strong "Compass [GEOGRAPHIC_DATA]" at bounding box center [342, 205] width 55 height 5
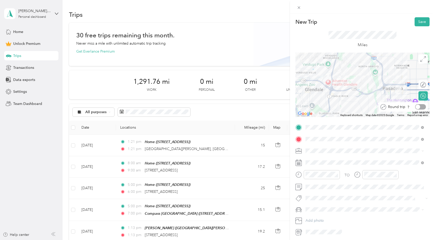
click at [417, 107] on div "Round trip" at bounding box center [406, 106] width 40 height 5
click at [417, 107] on div at bounding box center [420, 106] width 11 height 5
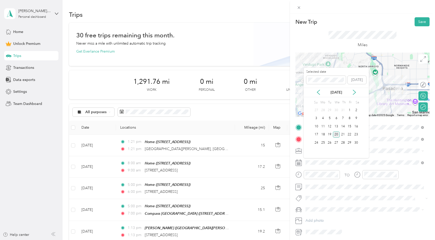
click at [335, 135] on div "20" at bounding box center [336, 135] width 7 height 6
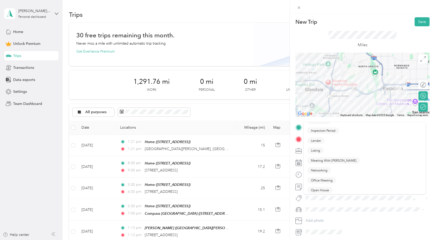
scroll to position [72, 0]
click at [323, 172] on span "Office Meeting" at bounding box center [322, 174] width 22 height 5
click at [316, 218] on span "New Car" at bounding box center [314, 220] width 14 height 4
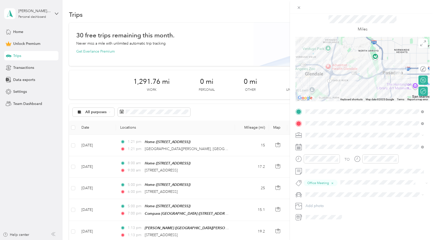
scroll to position [0, 0]
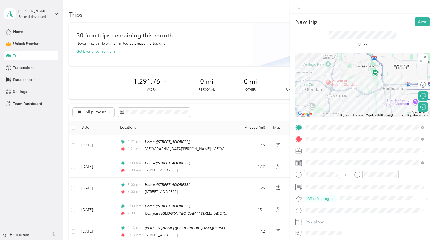
click at [316, 174] on li "Real Estate" at bounding box center [364, 178] width 122 height 9
click at [419, 22] on button "Save" at bounding box center [421, 21] width 15 height 9
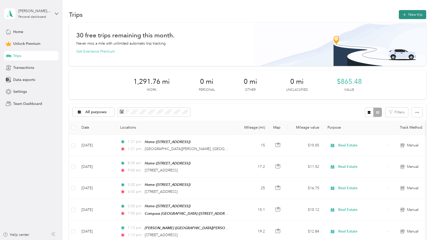
click at [414, 13] on button "New trip" at bounding box center [411, 14] width 27 height 9
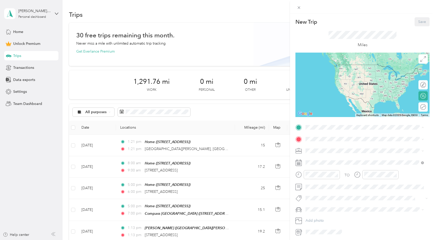
click at [317, 157] on li "Home [STREET_ADDRESS]" at bounding box center [364, 151] width 122 height 16
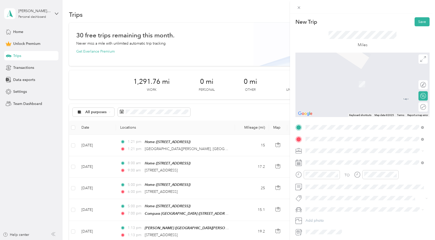
click at [320, 160] on span "[STREET_ADDRESS][PERSON_NAME][US_STATE]" at bounding box center [355, 158] width 80 height 5
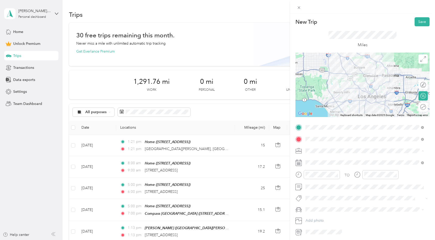
click at [321, 175] on li "Real Estate" at bounding box center [364, 178] width 122 height 9
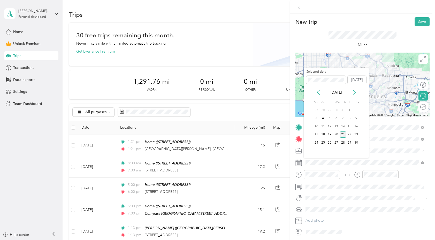
click at [341, 134] on div "21" at bounding box center [342, 135] width 7 height 6
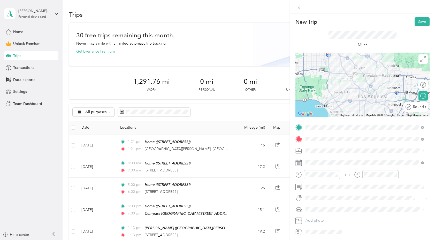
click at [434, 106] on div at bounding box center [440, 106] width 0 height 5
click at [318, 176] on span "Escrow" at bounding box center [316, 176] width 10 height 5
click at [312, 218] on span "New Car" at bounding box center [314, 220] width 14 height 4
click at [421, 21] on button "Save" at bounding box center [421, 21] width 15 height 9
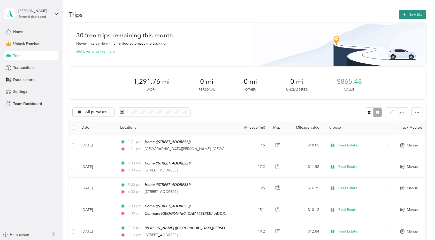
click at [409, 16] on button "New trip" at bounding box center [411, 14] width 27 height 9
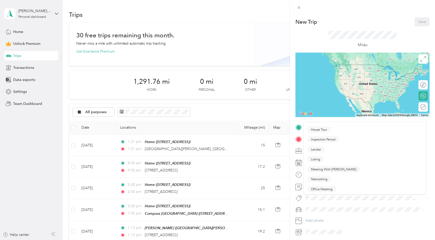
scroll to position [57, 0]
click at [314, 179] on span "Networking" at bounding box center [319, 179] width 17 height 5
click at [311, 217] on div "New Car" at bounding box center [364, 219] width 115 height 5
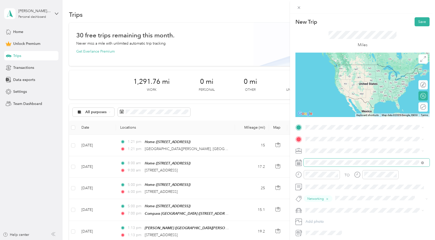
click at [314, 165] on span at bounding box center [366, 163] width 126 height 8
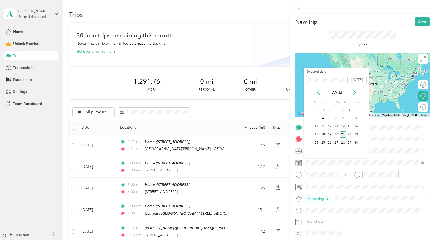
click at [340, 134] on div "21" at bounding box center [342, 135] width 7 height 6
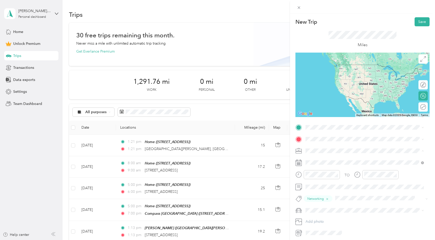
click at [316, 175] on li "Real Estate" at bounding box center [364, 178] width 122 height 9
click at [319, 147] on strong "Home" at bounding box center [320, 148] width 10 height 5
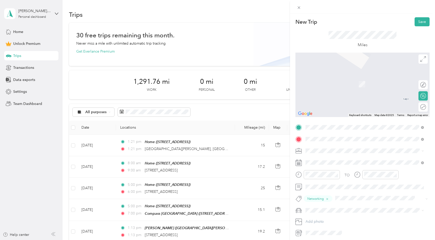
click at [316, 158] on span "[STREET_ADDRESS][PERSON_NAME][US_STATE]" at bounding box center [355, 158] width 80 height 5
click at [324, 160] on span "[STREET_ADDRESS][US_STATE]" at bounding box center [341, 157] width 52 height 5
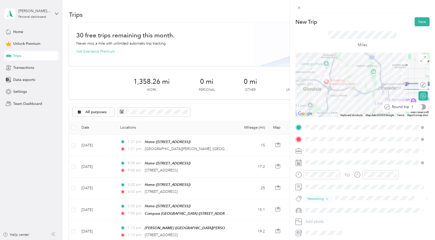
click at [420, 107] on div "Round trip" at bounding box center [408, 106] width 36 height 5
click at [417, 107] on div at bounding box center [420, 106] width 11 height 5
click at [419, 21] on button "Save" at bounding box center [421, 21] width 15 height 9
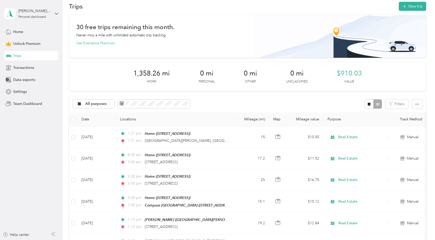
scroll to position [0, 0]
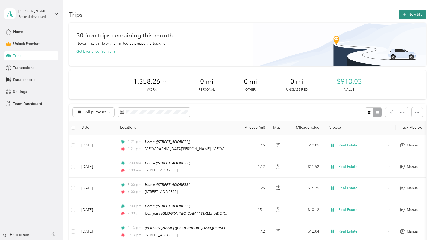
click at [411, 12] on button "New trip" at bounding box center [411, 14] width 27 height 9
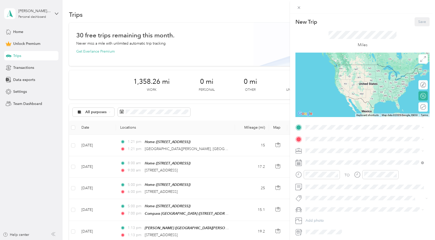
click at [320, 152] on span "[STREET_ADDRESS]" at bounding box center [331, 154] width 33 height 4
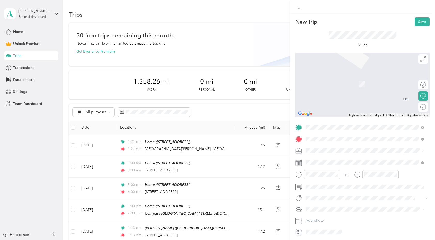
click at [319, 157] on span "[STREET_ADDRESS][US_STATE]" at bounding box center [341, 158] width 52 height 5
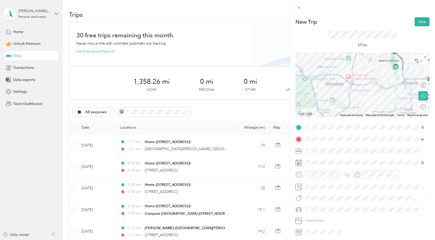
click at [314, 177] on span "Real Estate" at bounding box center [315, 178] width 17 height 4
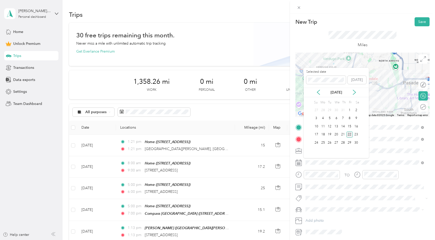
click at [350, 133] on div "22" at bounding box center [349, 135] width 7 height 6
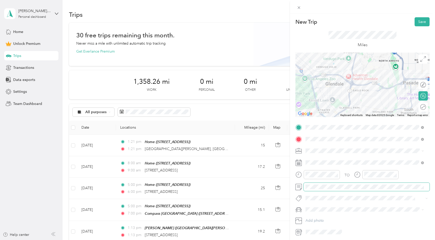
click at [318, 190] on span at bounding box center [366, 187] width 126 height 8
click at [318, 176] on span "Escrow" at bounding box center [316, 177] width 10 height 5
click at [314, 223] on ol "New Car My Car" at bounding box center [364, 224] width 122 height 18
click at [419, 107] on div at bounding box center [422, 106] width 7 height 5
click at [418, 25] on button "Save" at bounding box center [421, 21] width 15 height 9
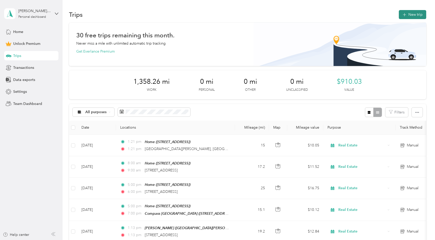
click at [417, 15] on button "New trip" at bounding box center [411, 14] width 27 height 9
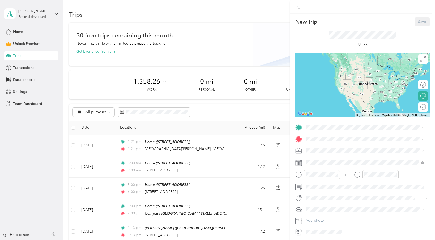
click at [320, 152] on span "[STREET_ADDRESS]" at bounding box center [331, 154] width 33 height 4
